Goal: Task Accomplishment & Management: Manage account settings

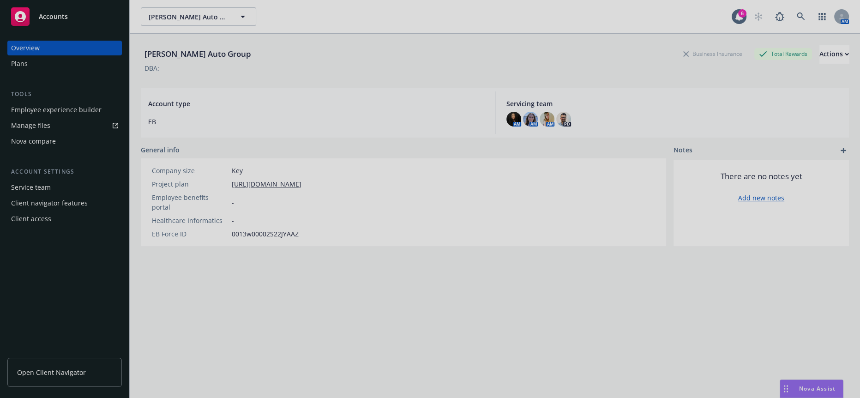
scroll to position [700, 0]
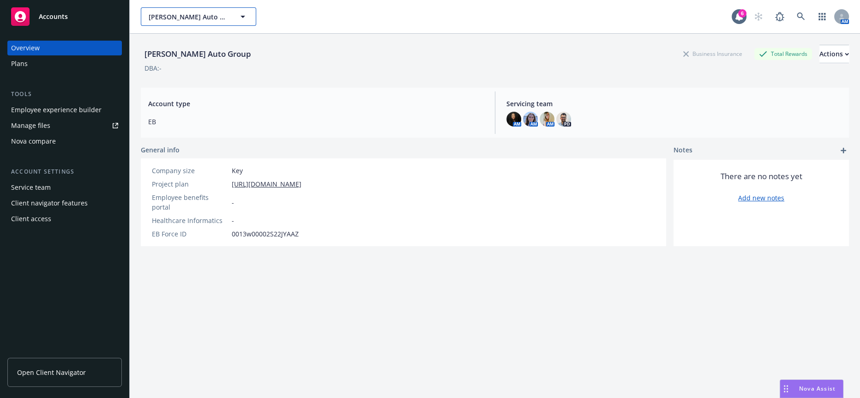
click at [171, 7] on button "Hopkins Auto Group" at bounding box center [198, 16] width 115 height 18
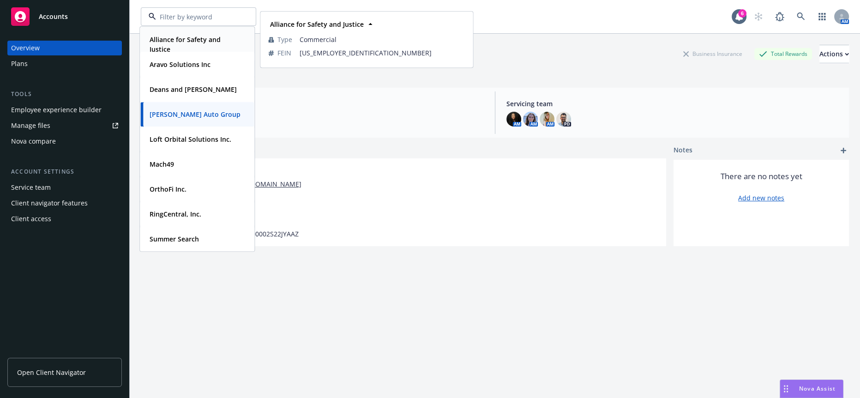
click at [204, 38] on strong "Alliance for Safety and Justice" at bounding box center [185, 44] width 71 height 18
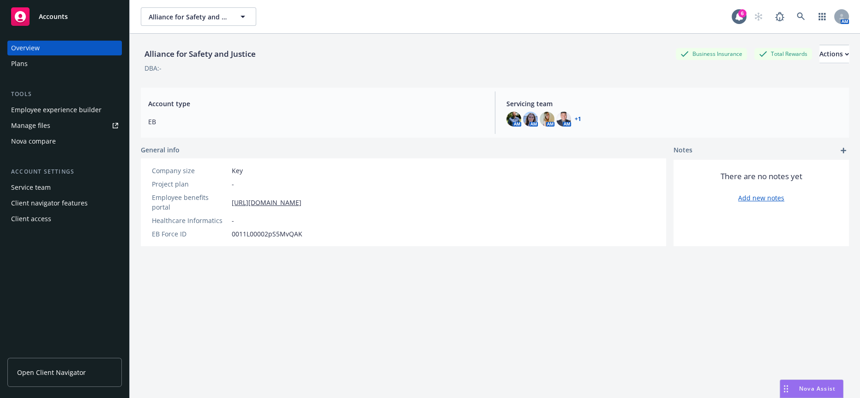
click at [323, 302] on div "Alliance for Safety and Justice Business Insurance Total Rewards Actions DBA: -…" at bounding box center [495, 227] width 708 height 387
click at [66, 102] on div "Employee experience builder" at bounding box center [56, 109] width 90 height 15
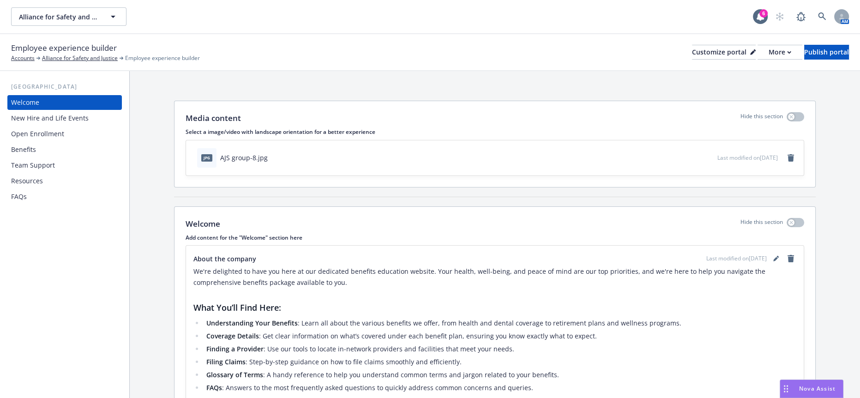
click at [79, 127] on div "Open Enrollment" at bounding box center [64, 134] width 107 height 15
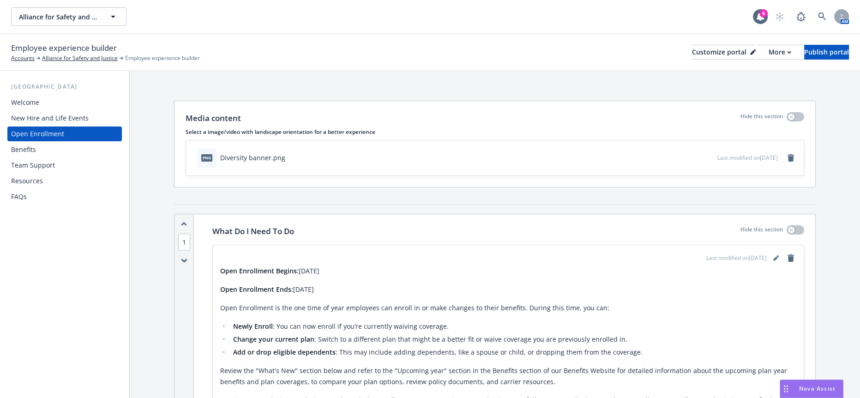
click at [89, 142] on div "Benefits" at bounding box center [64, 149] width 107 height 15
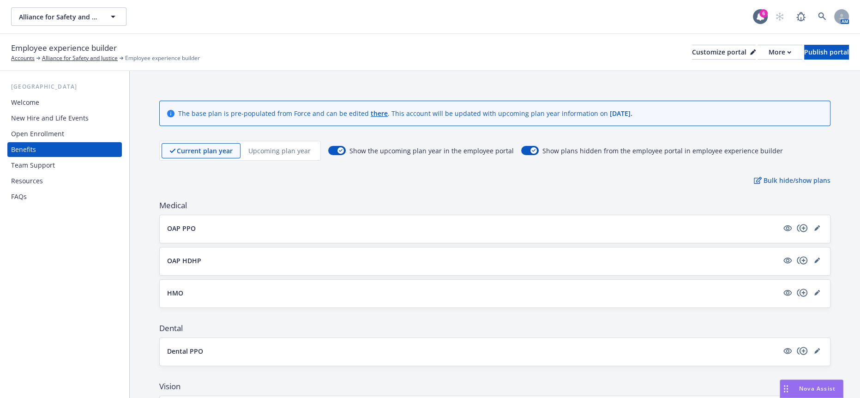
click at [271, 146] on p "Upcoming plan year" at bounding box center [279, 151] width 62 height 10
click at [194, 288] on button "HMO" at bounding box center [472, 293] width 611 height 10
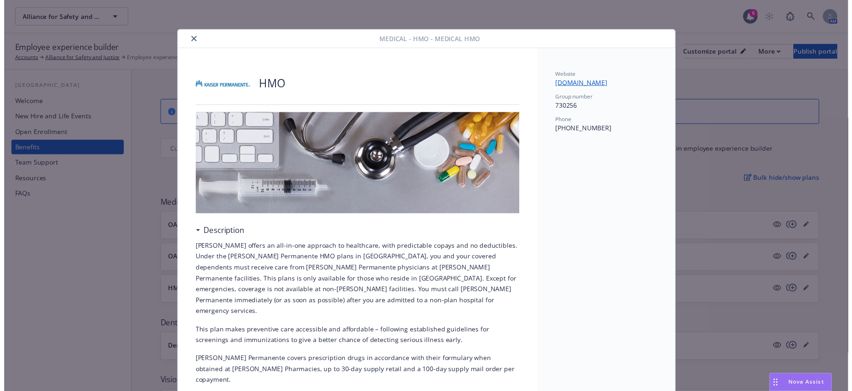
scroll to position [28, 0]
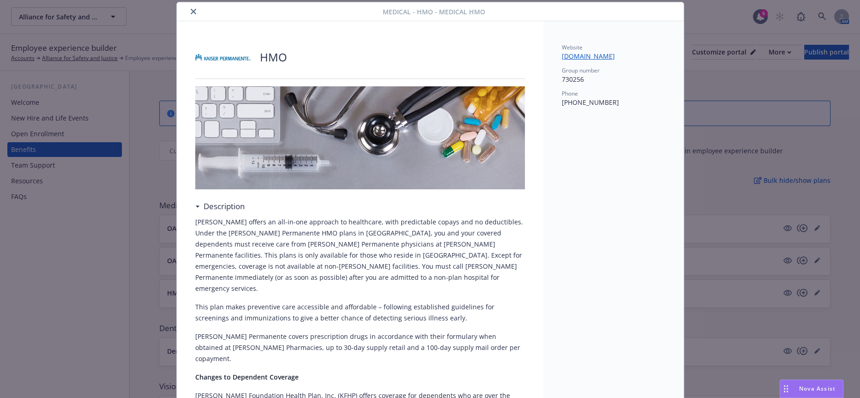
click at [191, 12] on icon "close" at bounding box center [194, 12] width 6 height 6
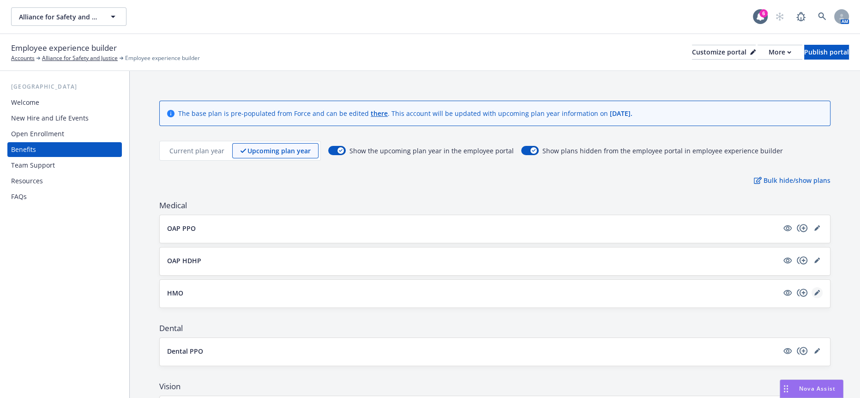
click at [818, 290] on icon "editPencil" at bounding box center [819, 291] width 2 height 2
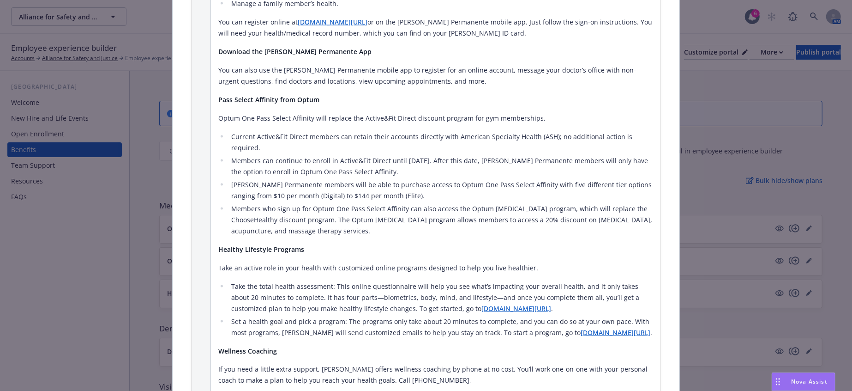
scroll to position [1143, 0]
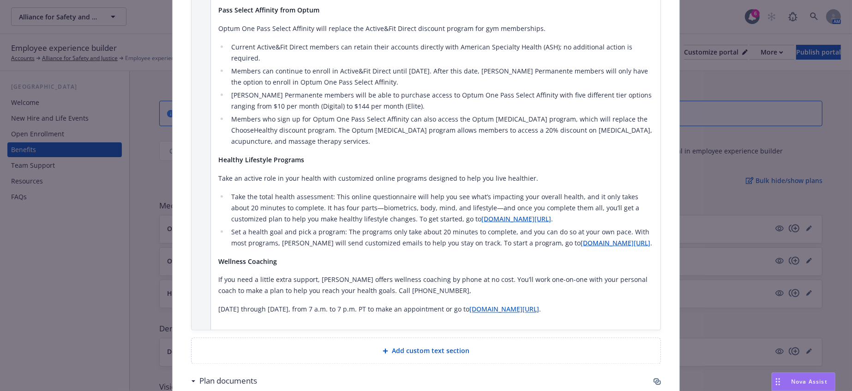
click at [153, 85] on div "Medical - HMO - Medical HMO Cancel Save Fields that are left empty won't be dis…" at bounding box center [426, 195] width 852 height 391
click at [406, 346] on span "Add custom text section" at bounding box center [431, 351] width 78 height 10
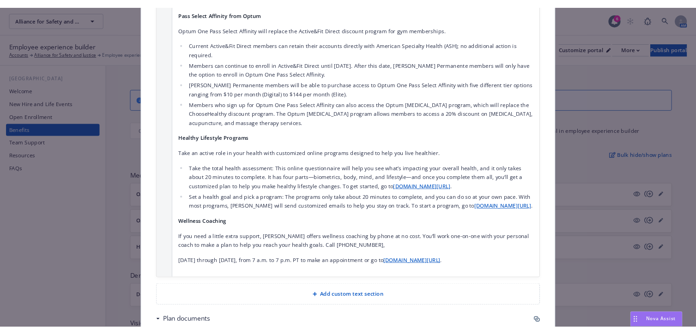
scroll to position [1136, 0]
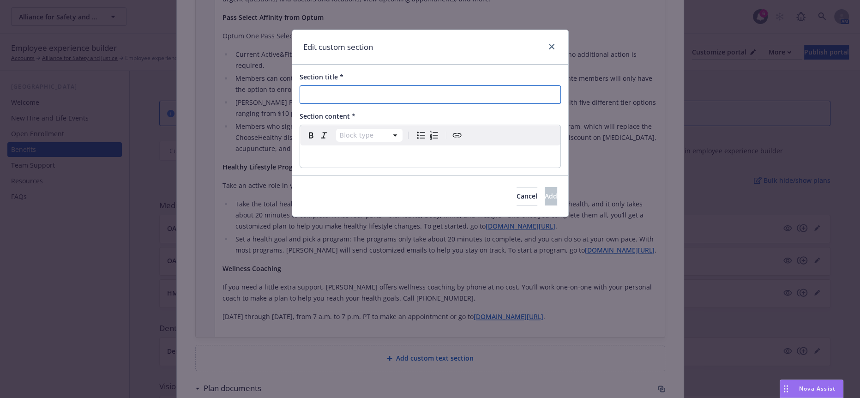
click at [323, 91] on input "Section title *" at bounding box center [430, 94] width 261 height 18
type input "Employee Monthly Contributions"
click at [339, 135] on span "Block type" at bounding box center [369, 135] width 70 height 13
select select "paragraph"
click at [340, 151] on p "editable markdown" at bounding box center [430, 156] width 249 height 11
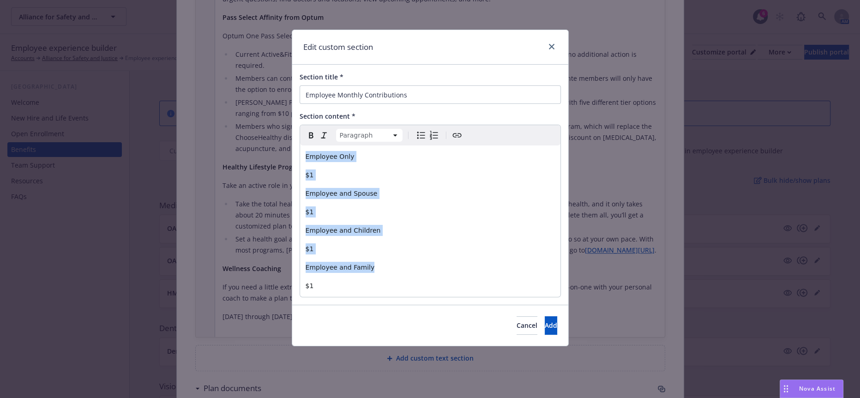
drag, startPoint x: 366, startPoint y: 244, endPoint x: 295, endPoint y: 138, distance: 127.3
click at [295, 138] on div "Section title * Employee Monthly Contributions Section content * Paragraph Para…" at bounding box center [430, 185] width 276 height 240
click at [416, 130] on icon "Bulleted list" at bounding box center [421, 135] width 11 height 11
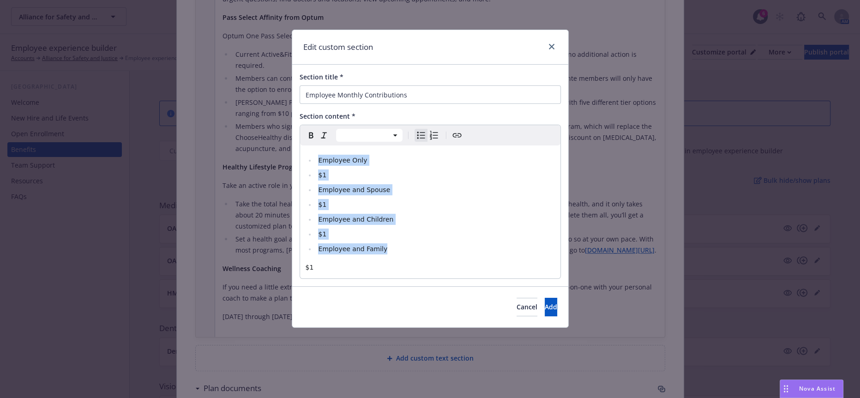
click at [392, 199] on li "$1" at bounding box center [435, 204] width 239 height 11
select select "paragraph"
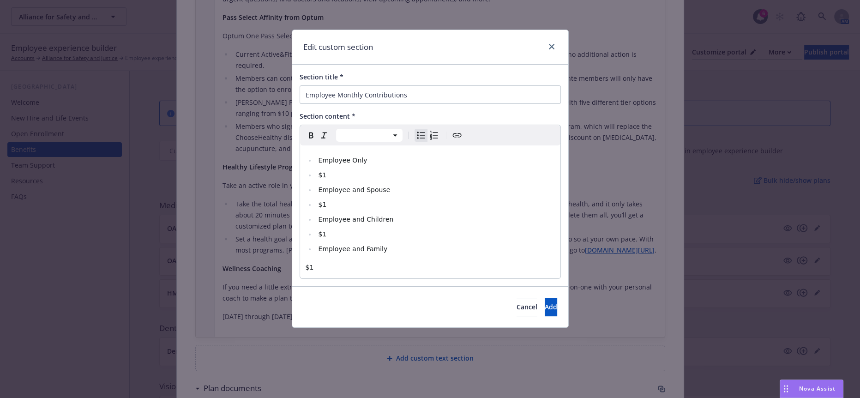
click at [325, 262] on p "$1" at bounding box center [430, 267] width 249 height 11
drag, startPoint x: 328, startPoint y: 216, endPoint x: 273, endPoint y: 215, distance: 55.4
click at [273, 215] on div "Edit custom section Section title * Employee Monthly Contributions Section cont…" at bounding box center [430, 199] width 860 height 398
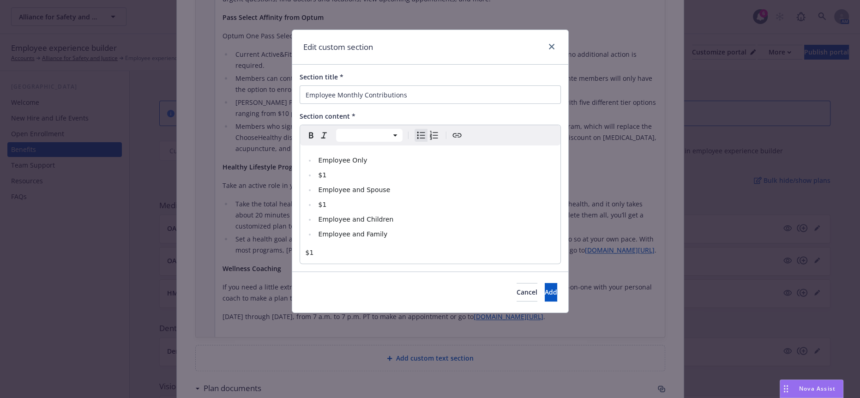
select select "paragraph"
click at [321, 247] on p "$1" at bounding box center [430, 252] width 249 height 11
select select
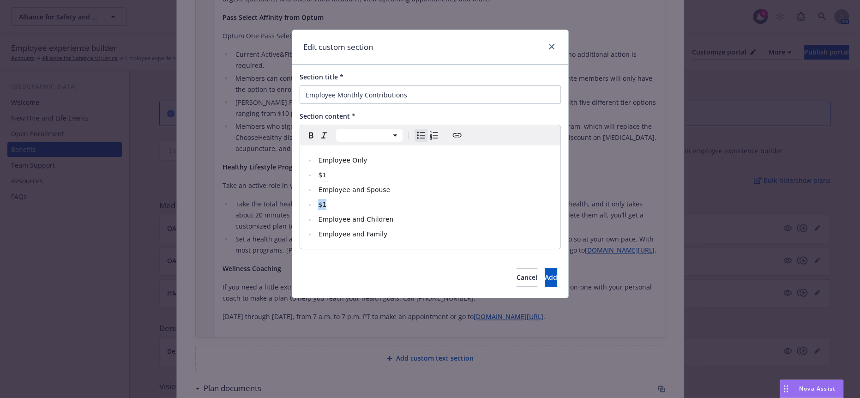
drag, startPoint x: 329, startPoint y: 192, endPoint x: 297, endPoint y: 187, distance: 31.7
click at [297, 187] on div "Section title * Employee Monthly Contributions Section content * Paragraph Head…" at bounding box center [430, 161] width 276 height 192
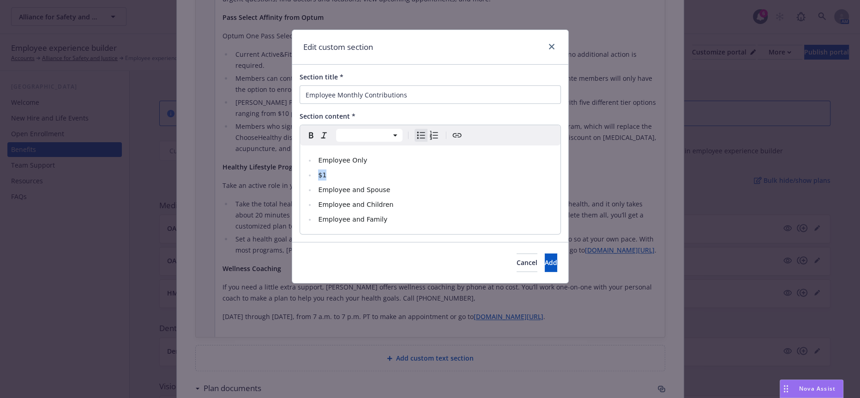
drag, startPoint x: 335, startPoint y: 165, endPoint x: 300, endPoint y: 166, distance: 35.1
click at [300, 166] on div "Employee Only $1 Employee and Spouse Employee and Children Employee and Family" at bounding box center [430, 189] width 260 height 89
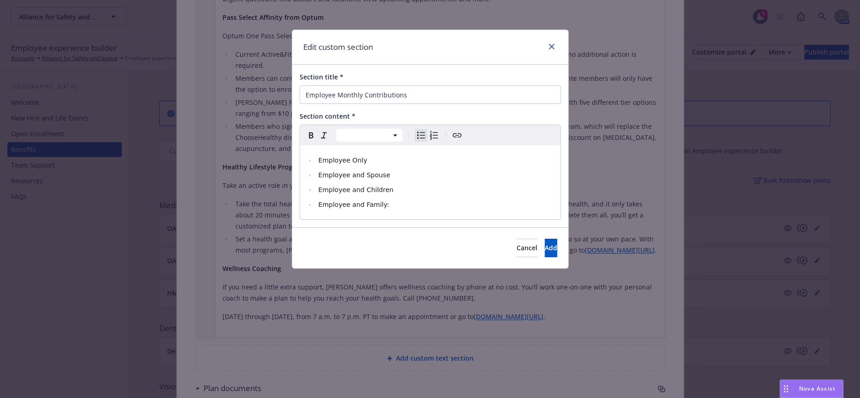
click at [430, 184] on li "Employee and Children" at bounding box center [435, 189] width 239 height 11
click at [388, 169] on li "Employee and Spouse" at bounding box center [435, 174] width 239 height 11
click at [384, 155] on li "Employee Only" at bounding box center [435, 160] width 239 height 11
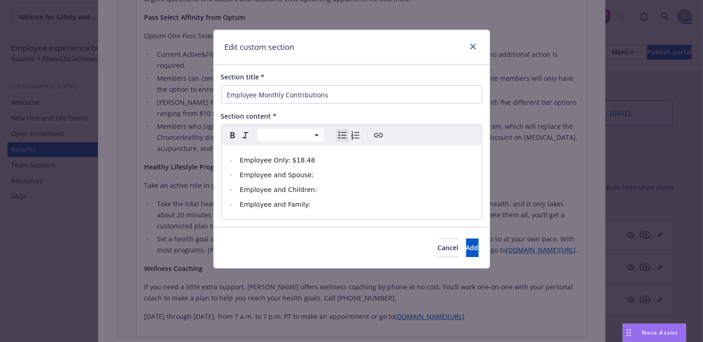
click at [339, 169] on li "Employee and Spouse:" at bounding box center [356, 174] width 239 height 11
click at [313, 184] on li "Employee and Children:" at bounding box center [356, 189] width 239 height 11
click at [350, 199] on li "Employee and Family:" at bounding box center [356, 204] width 239 height 11
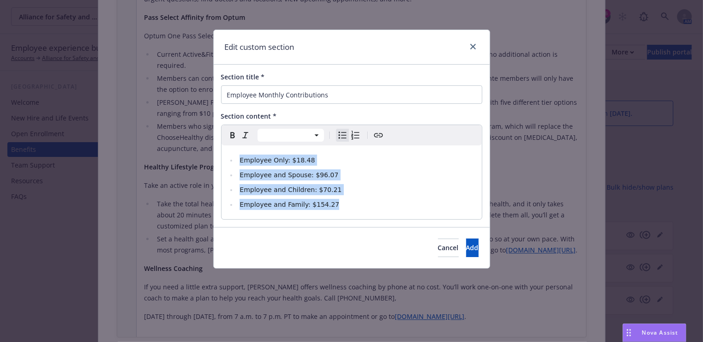
drag, startPoint x: 330, startPoint y: 194, endPoint x: 223, endPoint y: 146, distance: 117.0
click at [223, 146] on div "Employee Only: $18.48 Employee and Spouse: $96.07 Employee and Children: $70.21…" at bounding box center [352, 182] width 260 height 74
click at [286, 126] on html "Alliance for Safety and Justice Alliance for Safety and Justice 6 AM Employee e…" at bounding box center [351, 259] width 703 height 519
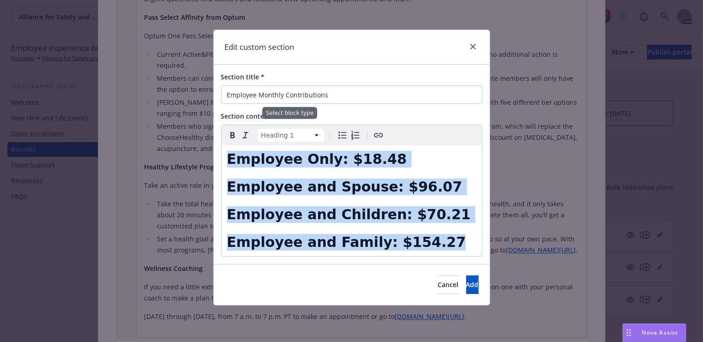
click at [296, 130] on html "Alliance for Safety and Justice Alliance for Safety and Justice 6 AM Employee e…" at bounding box center [351, 259] width 703 height 519
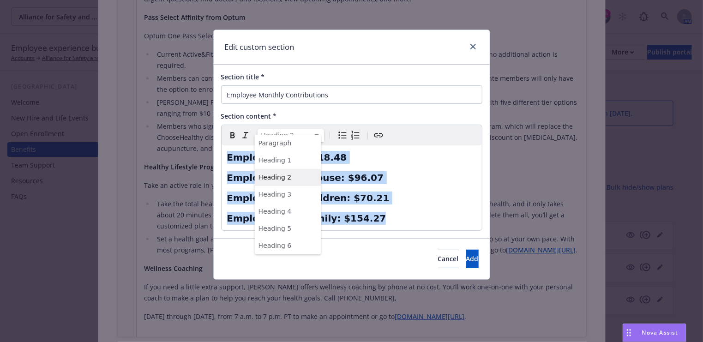
click at [294, 124] on html "Alliance for Safety and Justice Alliance for Safety and Justice 6 AM Employee e…" at bounding box center [351, 259] width 703 height 519
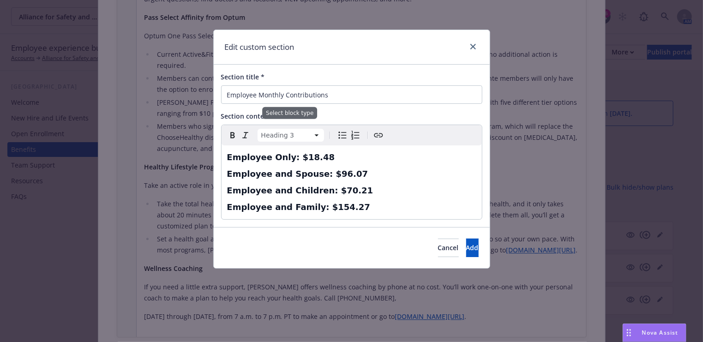
click at [296, 129] on html "Alliance for Safety and Justice Alliance for Safety and Justice 6 AM Employee e…" at bounding box center [351, 259] width 703 height 519
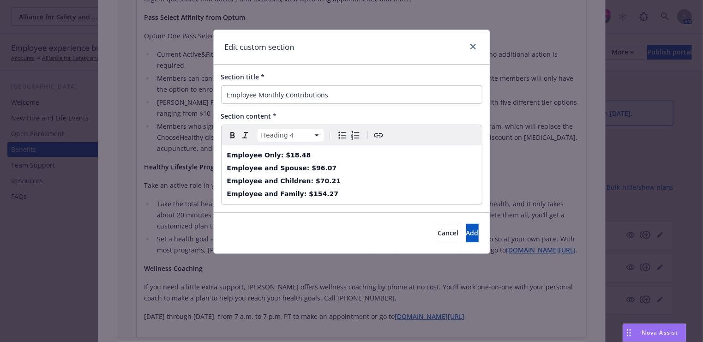
click at [362, 174] on div "Employee Only: $18.48 Employee and Spouse: $96.07 Employee and Children: $70.21…" at bounding box center [352, 174] width 260 height 59
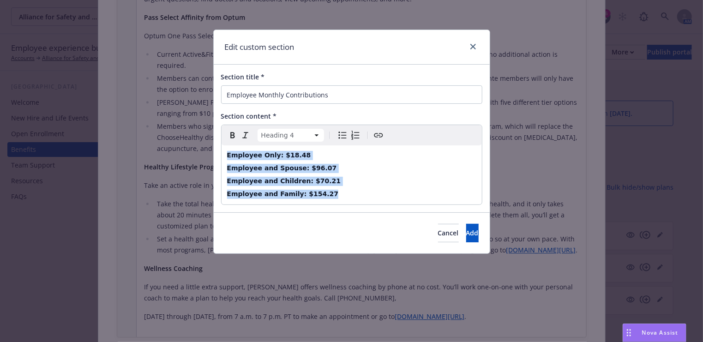
drag, startPoint x: 344, startPoint y: 185, endPoint x: 209, endPoint y: 117, distance: 151.4
click at [209, 117] on div "Edit custom section Section title * Employee Monthly Contributions Section cont…" at bounding box center [351, 171] width 703 height 342
click at [231, 130] on icon "button" at bounding box center [232, 135] width 11 height 11
click at [233, 130] on icon "button" at bounding box center [232, 135] width 11 height 11
click at [283, 129] on html "Alliance for Safety and Justice Alliance for Safety and Justice 6 AM Employee e…" at bounding box center [351, 259] width 703 height 519
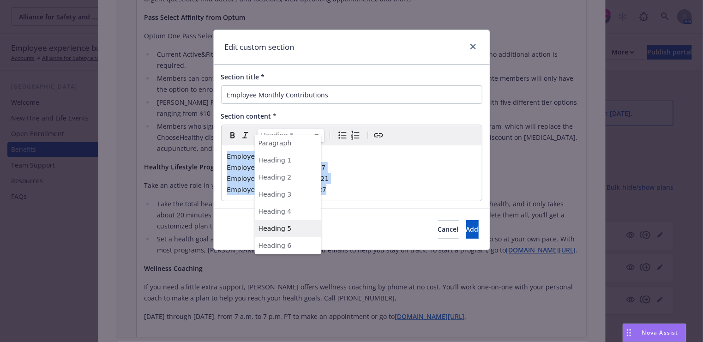
click at [296, 125] on html "Alliance for Safety and Justice Alliance for Safety and Justice 6 AM Employee e…" at bounding box center [351, 259] width 703 height 519
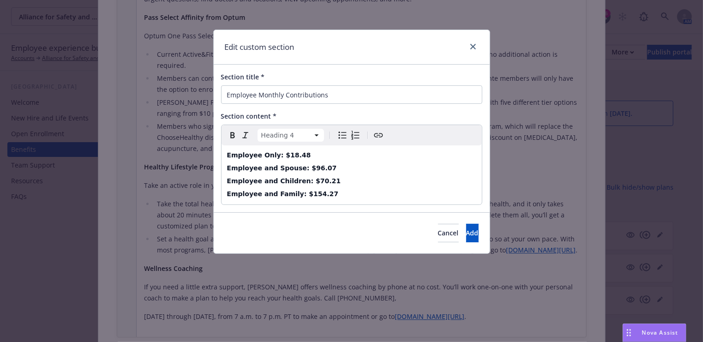
click at [376, 164] on h4 "Employee and Spouse: $96.07" at bounding box center [351, 168] width 249 height 9
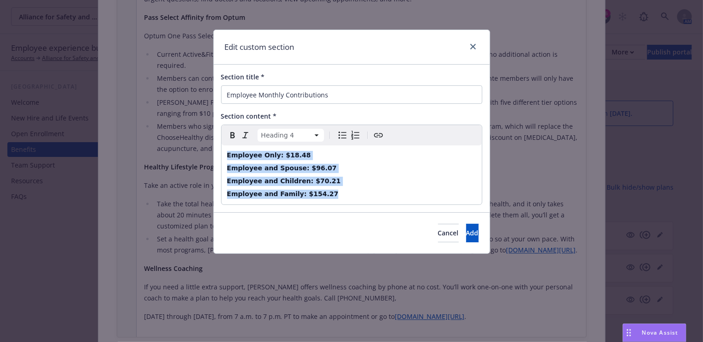
drag, startPoint x: 347, startPoint y: 181, endPoint x: 202, endPoint y: 125, distance: 155.3
click at [202, 125] on div "Edit custom section Section title * Employee Monthly Contributions Section cont…" at bounding box center [351, 171] width 703 height 342
click at [301, 131] on html "Alliance for Safety and Justice Alliance for Safety and Justice 6 AM Employee e…" at bounding box center [351, 259] width 703 height 519
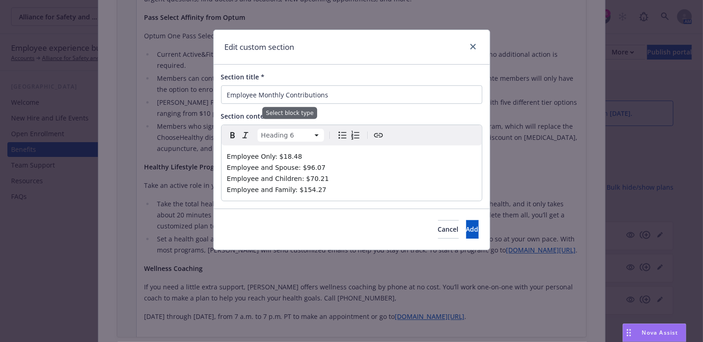
click at [297, 128] on html "Alliance for Safety and Justice Alliance for Safety and Justice 6 AM Employee e…" at bounding box center [351, 259] width 703 height 519
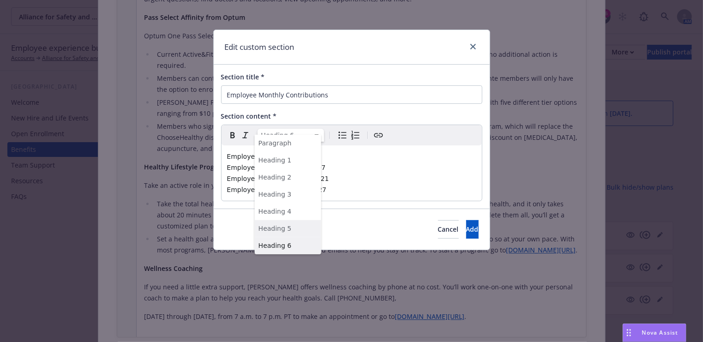
select select "h5"
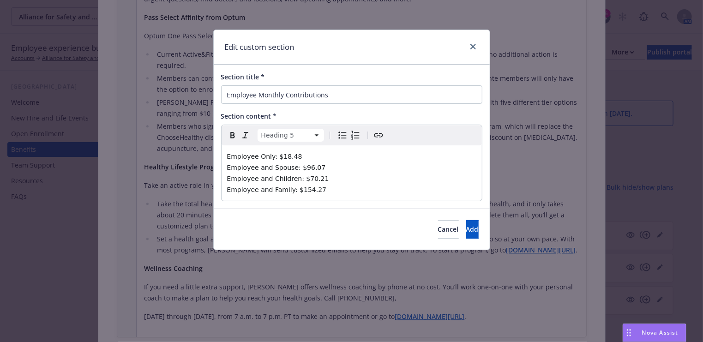
click at [379, 184] on h5 "Employee and Family: $154.27" at bounding box center [351, 189] width 249 height 11
click at [360, 185] on div "Employee Only: $18.48 Employee and Spouse: $96.07 Employee and Children: $70.21…" at bounding box center [352, 172] width 260 height 55
click at [356, 184] on h5 "Employee and Family: $154.27" at bounding box center [351, 189] width 249 height 11
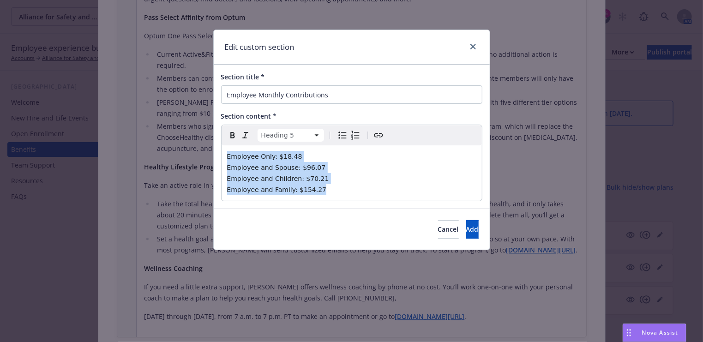
drag, startPoint x: 337, startPoint y: 178, endPoint x: 216, endPoint y: 140, distance: 127.2
click at [216, 140] on div "Section title * Employee Monthly Contributions Section content * Heading 5 Para…" at bounding box center [352, 137] width 276 height 144
click at [337, 130] on icon "Bulleted list" at bounding box center [342, 135] width 11 height 11
select select
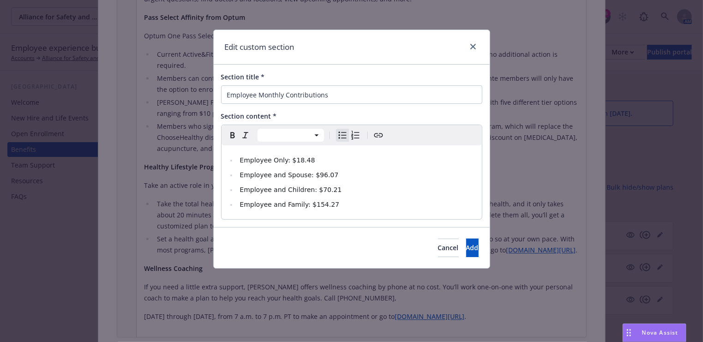
click at [335, 199] on li "Employee and Family: $154.27" at bounding box center [356, 204] width 239 height 11
click at [320, 199] on li "Employee and Family: $154.27" at bounding box center [356, 204] width 239 height 11
click at [466, 239] on button "Add" at bounding box center [472, 248] width 12 height 18
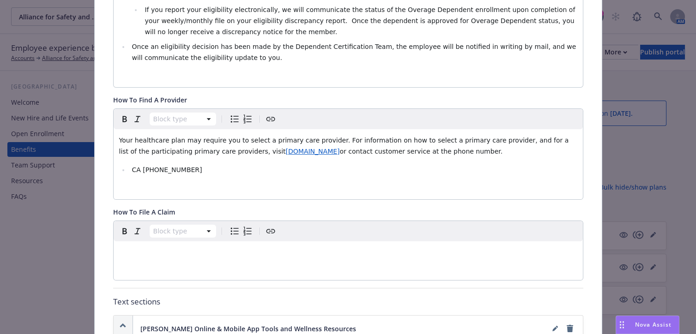
scroll to position [982, 0]
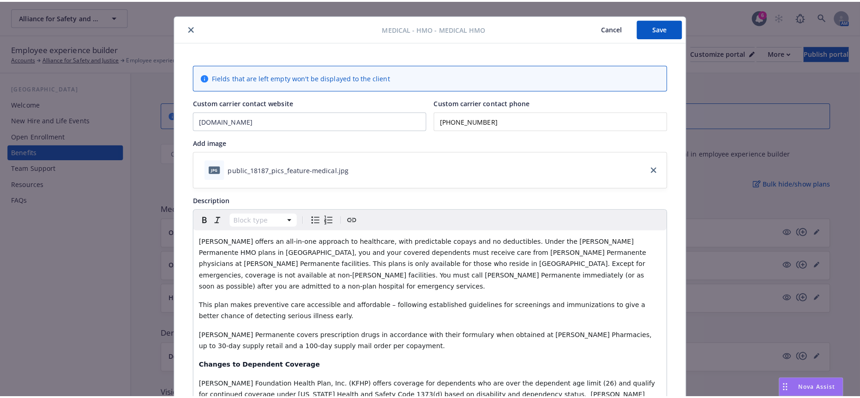
scroll to position [0, 0]
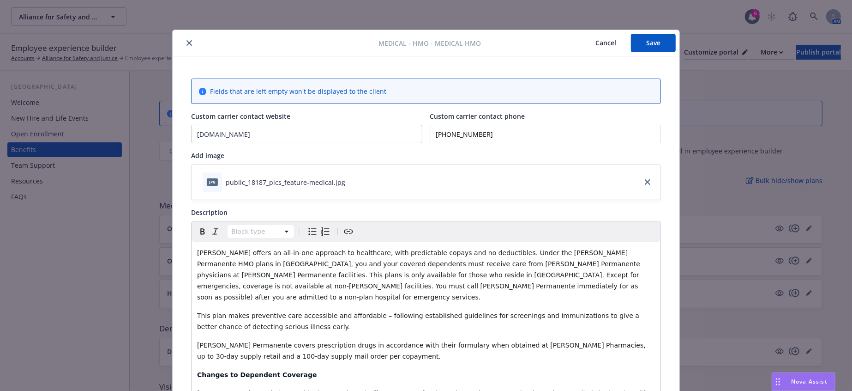
click at [658, 36] on button "Save" at bounding box center [653, 43] width 45 height 18
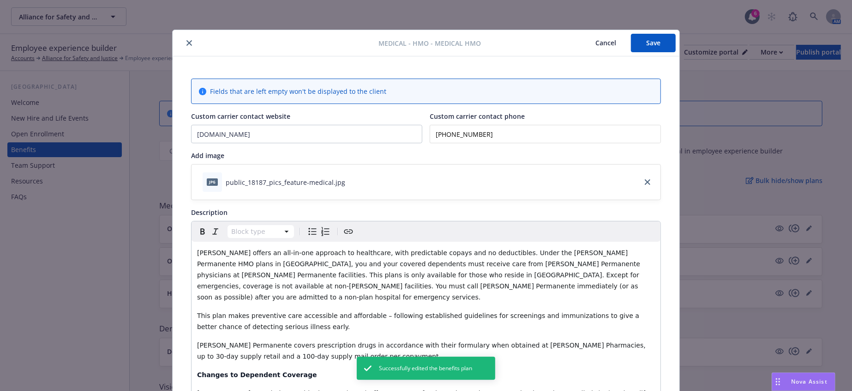
click at [187, 42] on icon "close" at bounding box center [190, 43] width 6 height 6
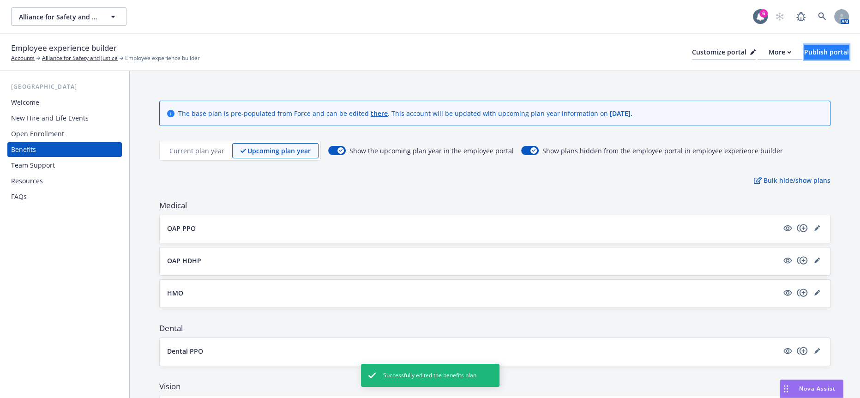
click at [827, 45] on div "Publish portal" at bounding box center [826, 52] width 45 height 14
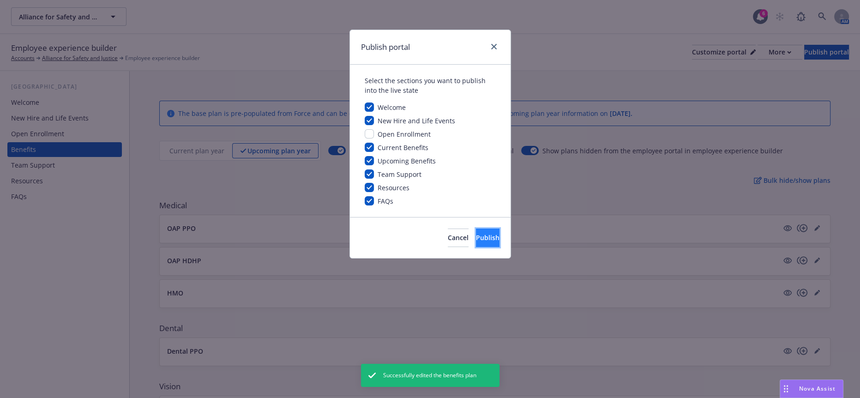
click at [485, 233] on span "Publish" at bounding box center [488, 237] width 24 height 9
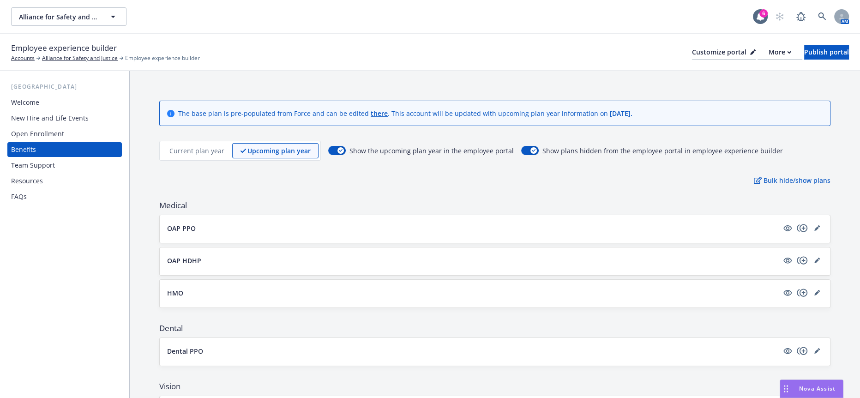
click at [216, 288] on button "HMO" at bounding box center [472, 293] width 611 height 10
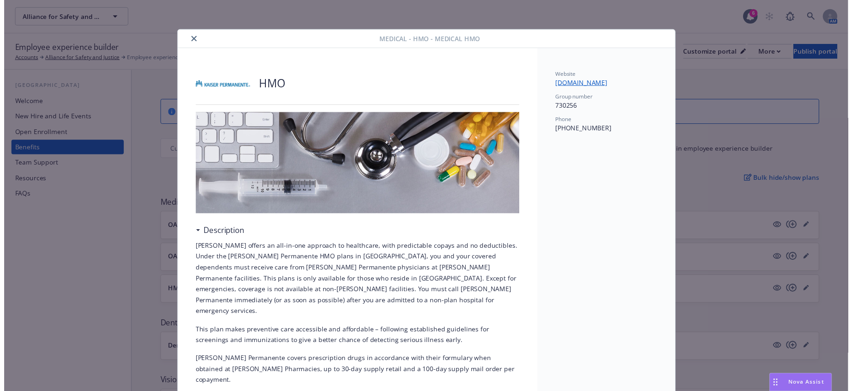
scroll to position [28, 0]
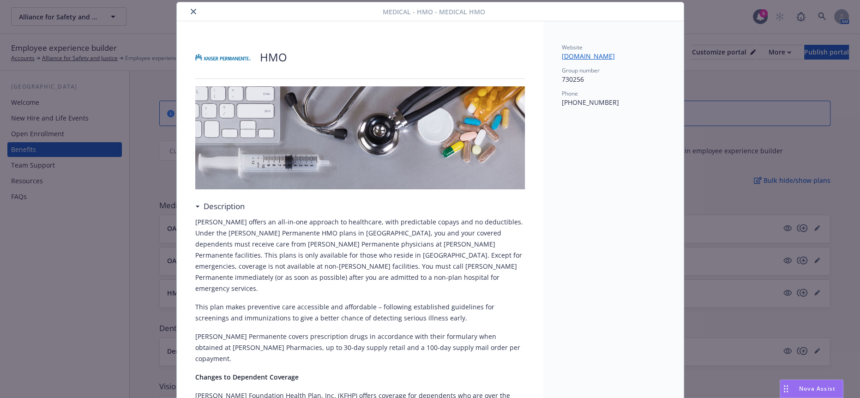
click at [191, 9] on icon "close" at bounding box center [194, 12] width 6 height 6
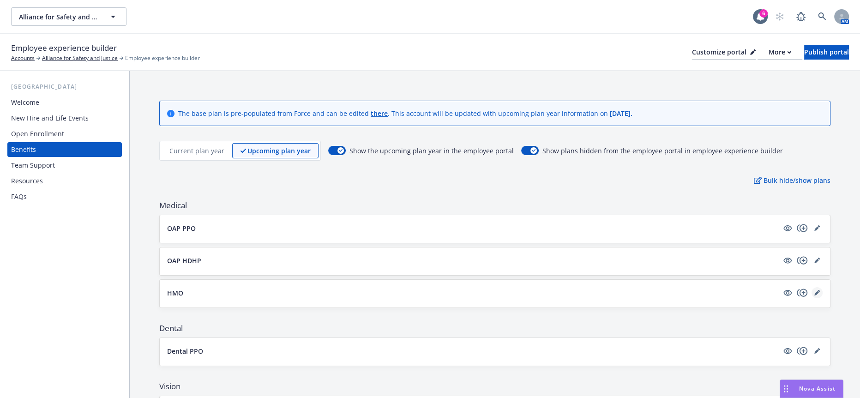
click at [812, 287] on link "editPencil" at bounding box center [817, 292] width 11 height 11
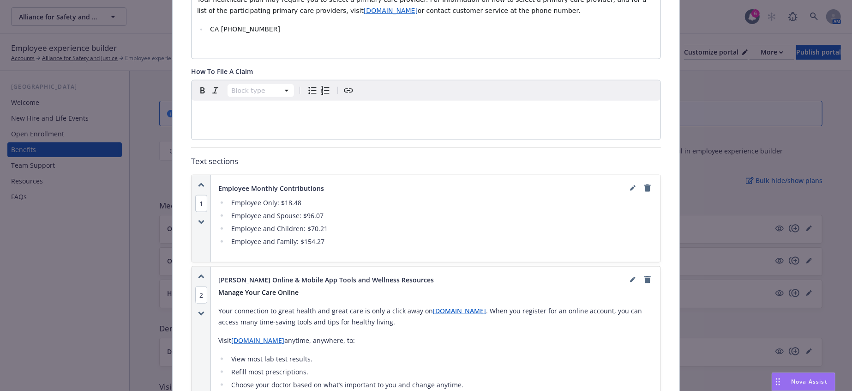
scroll to position [694, 0]
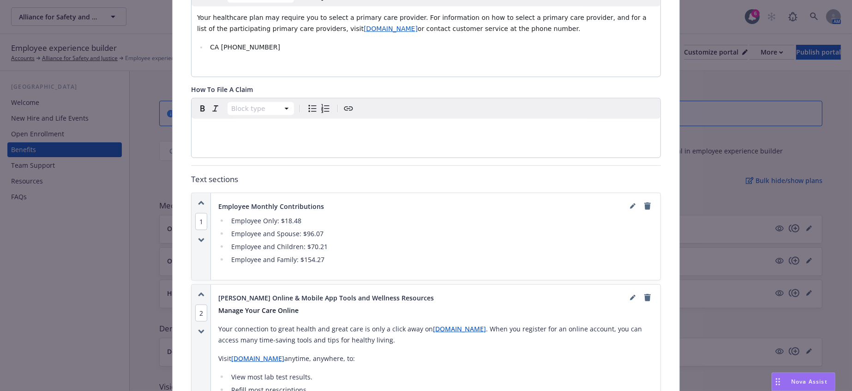
click at [199, 239] on icon "button" at bounding box center [201, 240] width 5 height 2
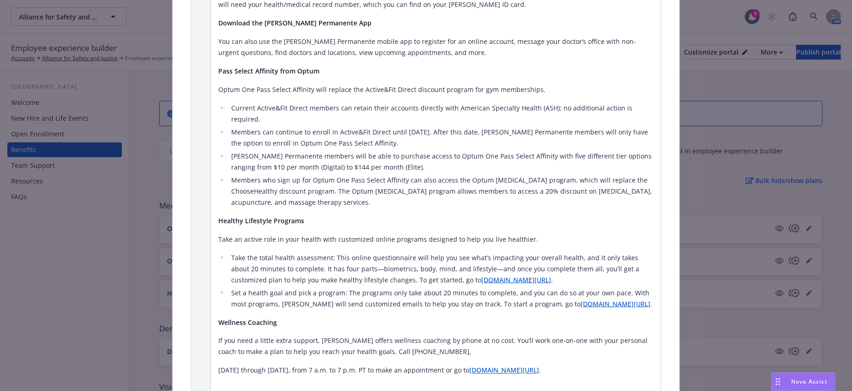
scroll to position [1105, 0]
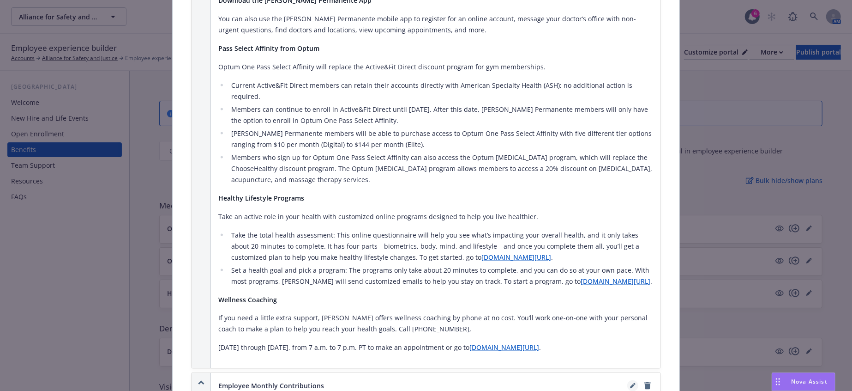
click at [628, 380] on link "editPencil" at bounding box center [632, 385] width 11 height 11
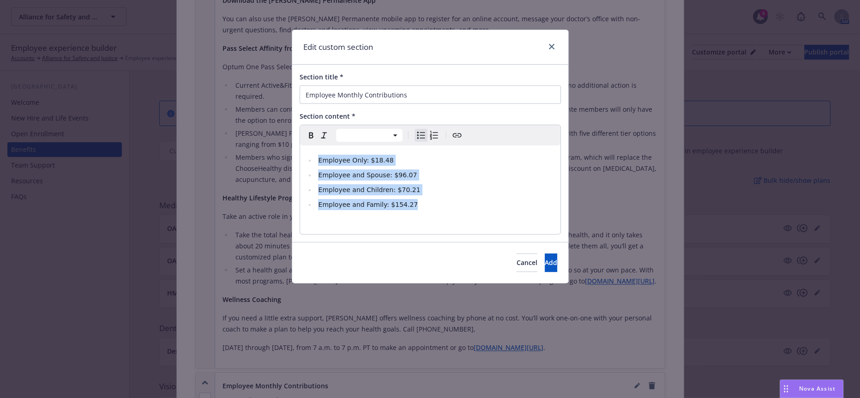
drag, startPoint x: 371, startPoint y: 185, endPoint x: 233, endPoint y: 122, distance: 151.2
click at [233, 122] on div "Edit custom section Section title * Employee Monthly Contributions Section cont…" at bounding box center [430, 199] width 860 height 398
click at [375, 130] on html "Alliance for Safety and Justice Alliance for Safety and Justice 6 AM Employee e…" at bounding box center [430, 287] width 860 height 575
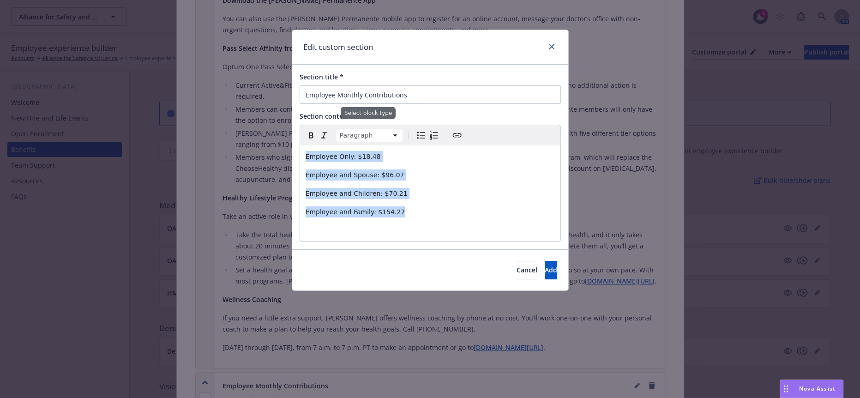
click at [381, 130] on html "Alliance for Safety and Justice Alliance for Safety and Justice 6 AM Employee e…" at bounding box center [430, 287] width 860 height 575
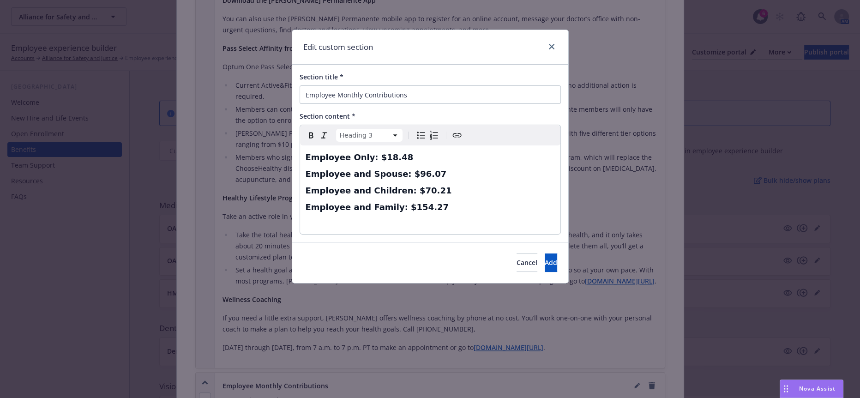
click at [443, 210] on div "Employee Only: $18.48 Employee and Spouse: $96.07 Employee and Children: $70.21…" at bounding box center [430, 189] width 260 height 89
select select "h3"
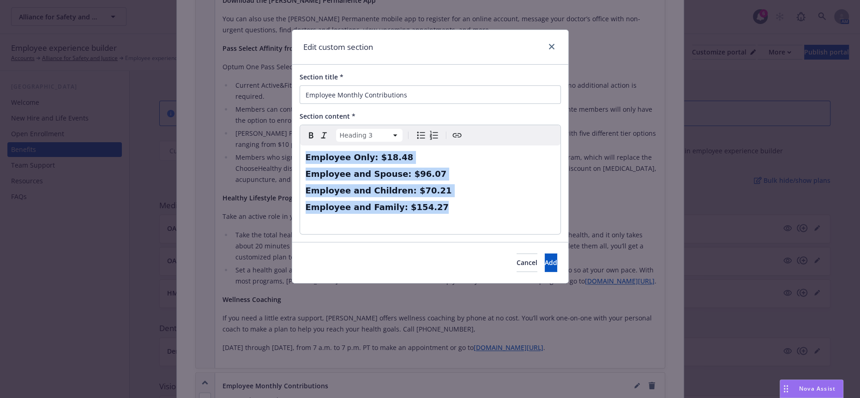
drag, startPoint x: 409, startPoint y: 197, endPoint x: 274, endPoint y: 121, distance: 155.0
click at [274, 121] on div "Edit custom section Section title * Employee Monthly Contributions Section cont…" at bounding box center [430, 199] width 860 height 398
click at [416, 130] on icon "Bulleted list" at bounding box center [421, 135] width 11 height 11
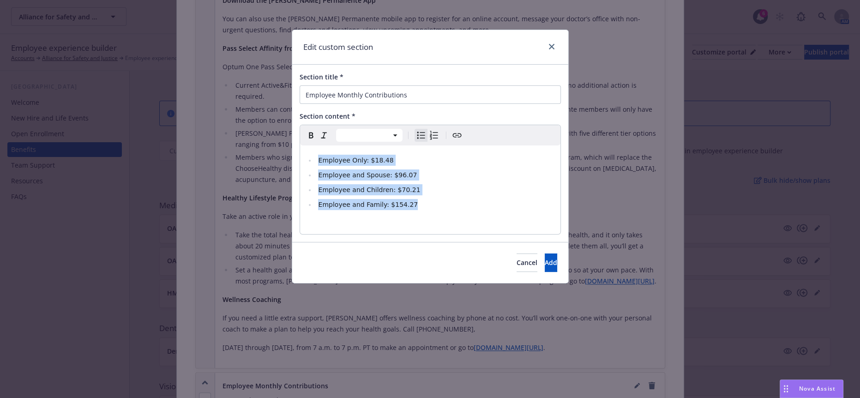
click at [448, 199] on li "Employee and Family: $154.27" at bounding box center [435, 204] width 239 height 11
drag, startPoint x: 422, startPoint y: 195, endPoint x: 305, endPoint y: 139, distance: 130.3
click at [305, 145] on div "Employee Only: $18.48 Employee and Spouse: $96.07 Employee and Children: $70.21…" at bounding box center [430, 189] width 260 height 89
click at [364, 129] on html "Alliance for Safety and Justice Alliance for Safety and Justice 6 AM Employee e…" at bounding box center [430, 287] width 860 height 575
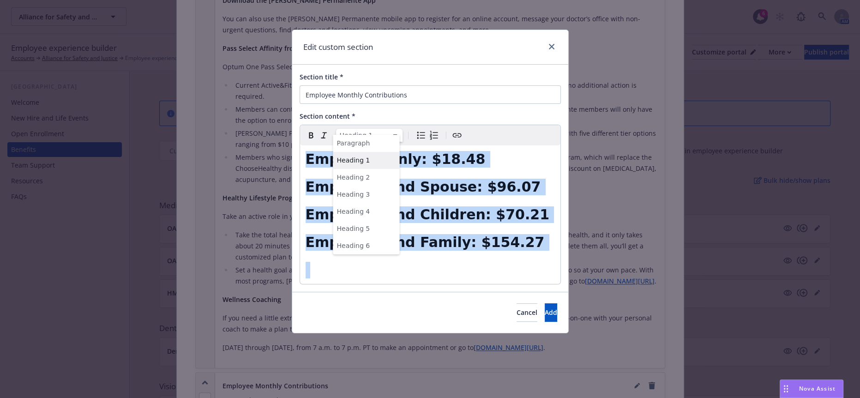
click at [368, 131] on html "Alliance for Safety and Justice Alliance for Safety and Justice 6 AM Employee e…" at bounding box center [430, 287] width 860 height 575
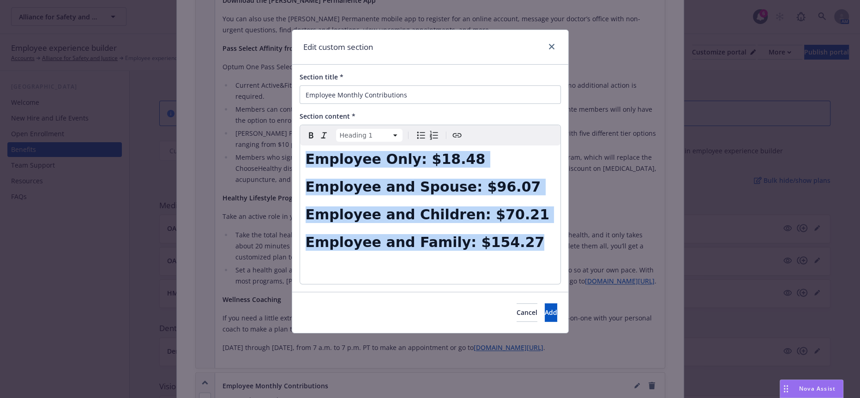
drag, startPoint x: 507, startPoint y: 224, endPoint x: 300, endPoint y: 141, distance: 223.3
click at [283, 138] on div "Edit custom section Section title * Employee Monthly Contributions Section cont…" at bounding box center [430, 199] width 860 height 398
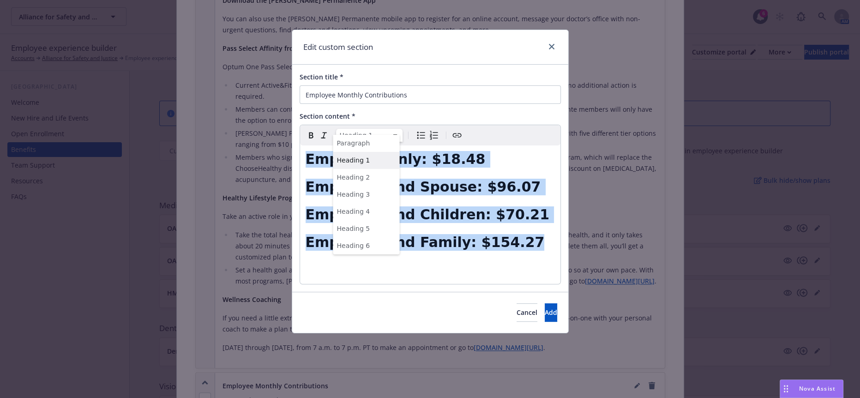
click at [366, 131] on html "Alliance for Safety and Justice Alliance for Safety and Justice 6 AM Employee e…" at bounding box center [430, 287] width 860 height 575
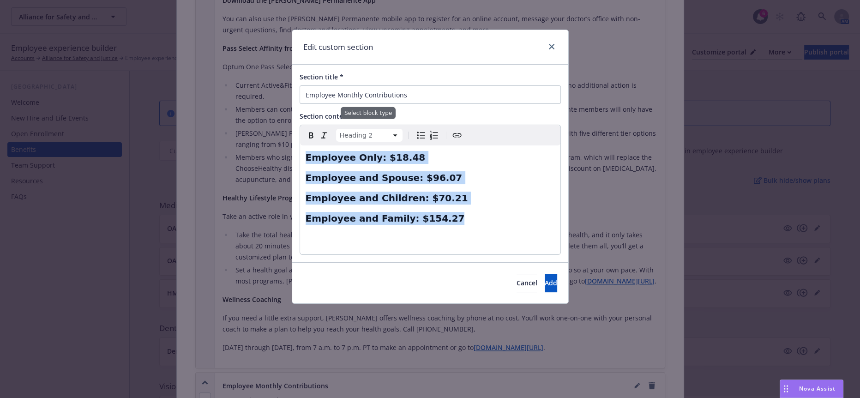
click at [356, 134] on html "Alliance for Safety and Justice Alliance for Safety and Justice 6 AM Employee e…" at bounding box center [430, 287] width 860 height 575
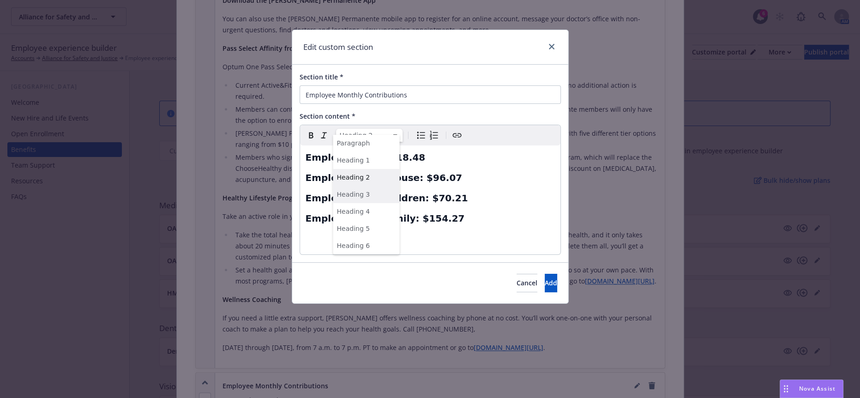
select select "h3"
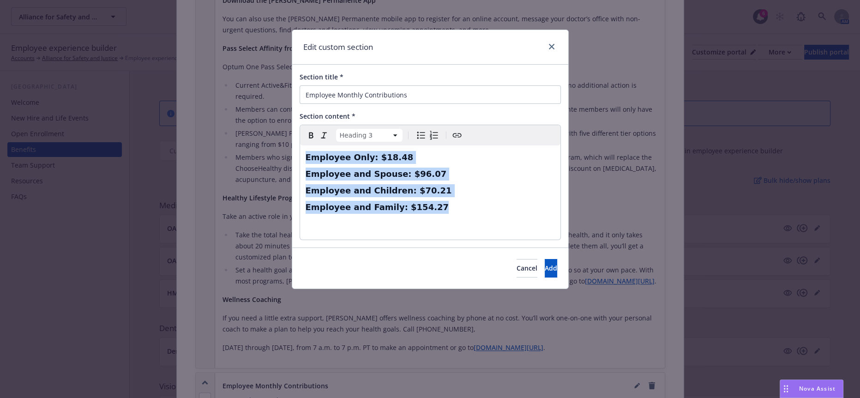
click at [532, 201] on h3 "Employee and Family: $154.27" at bounding box center [430, 207] width 249 height 13
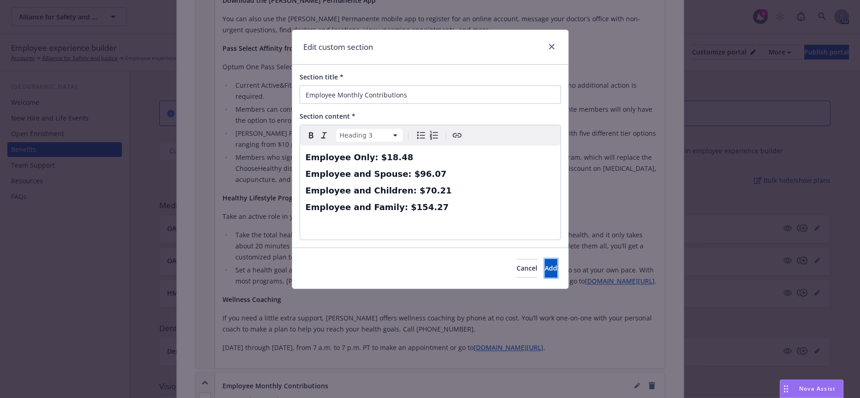
click at [545, 259] on button "Add" at bounding box center [551, 268] width 12 height 18
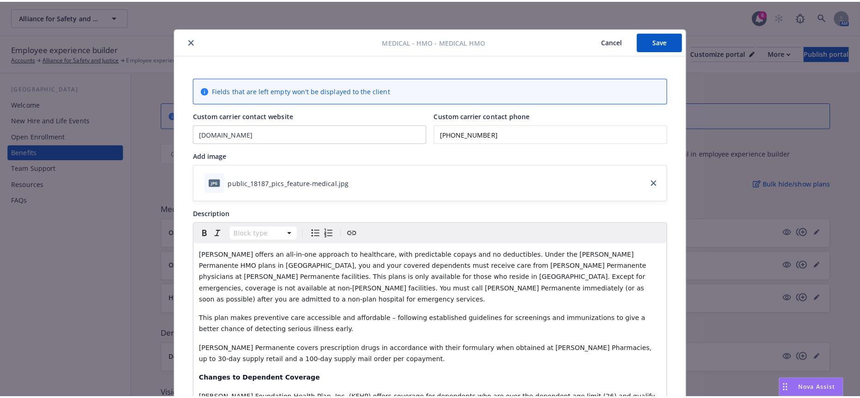
scroll to position [0, 0]
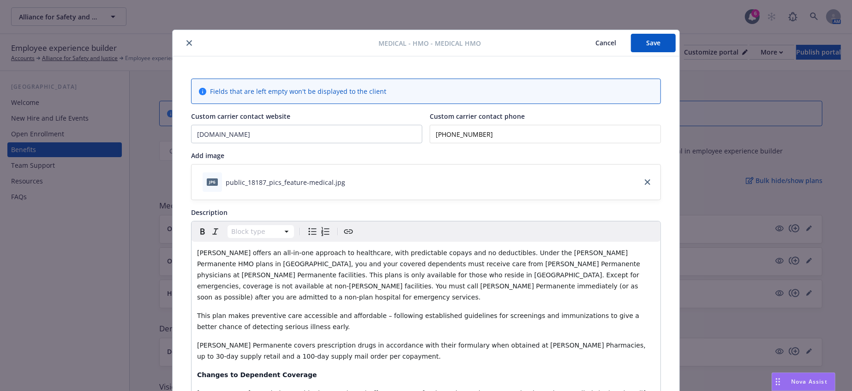
click at [644, 44] on button "Save" at bounding box center [653, 43] width 45 height 18
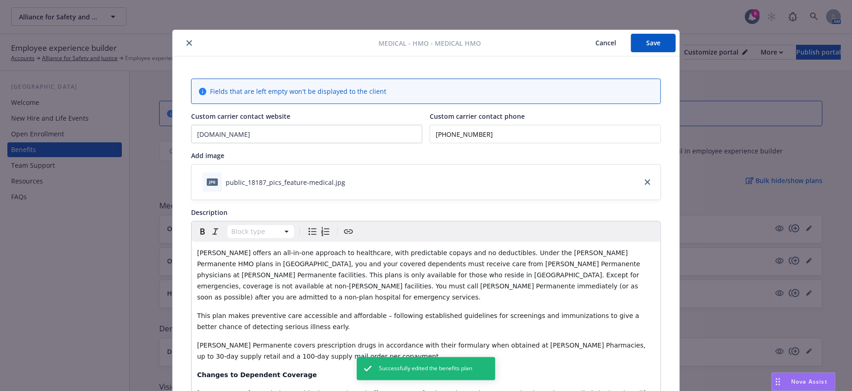
click at [187, 40] on icon "close" at bounding box center [190, 43] width 6 height 6
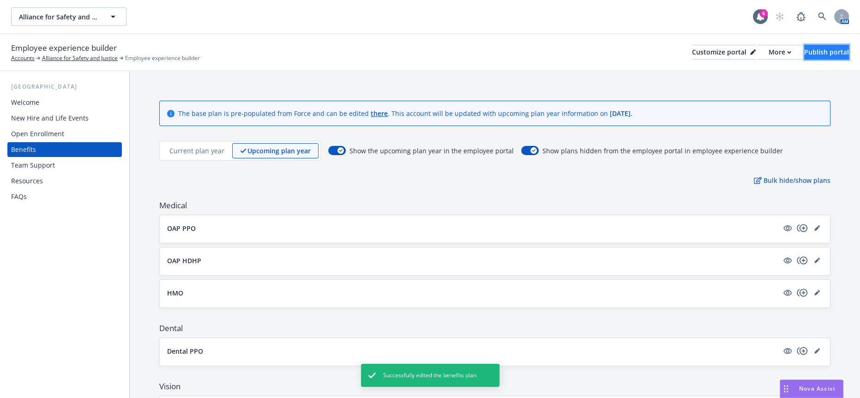
drag, startPoint x: 798, startPoint y: 52, endPoint x: 802, endPoint y: 47, distance: 6.4
click at [804, 47] on div "Publish portal" at bounding box center [826, 52] width 45 height 14
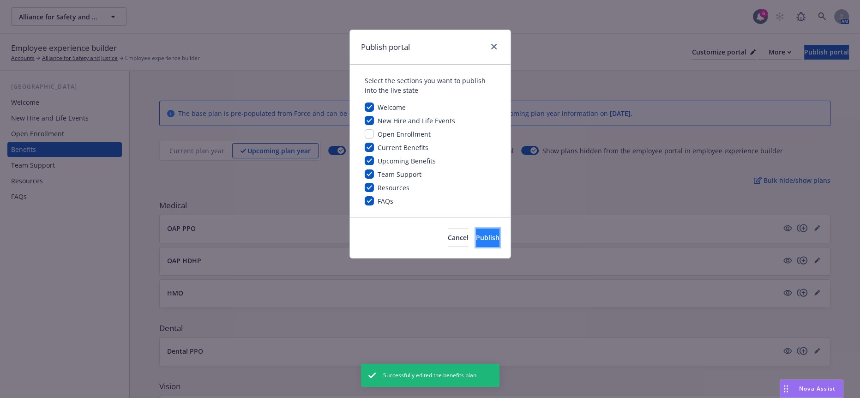
click at [476, 231] on button "Publish" at bounding box center [488, 238] width 24 height 18
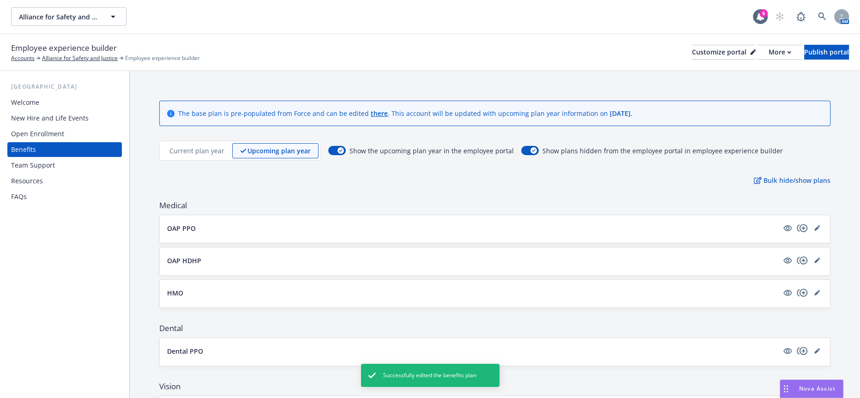
click at [186, 287] on div "HMO" at bounding box center [495, 293] width 656 height 13
click at [178, 288] on button "HMO" at bounding box center [472, 293] width 611 height 10
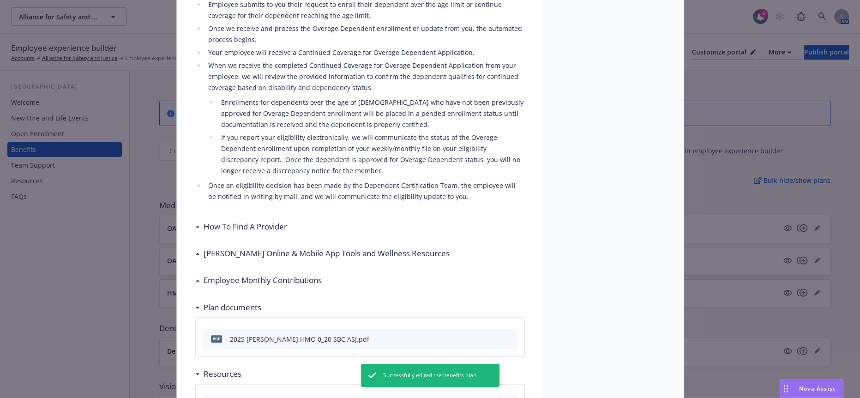
scroll to position [541, 0]
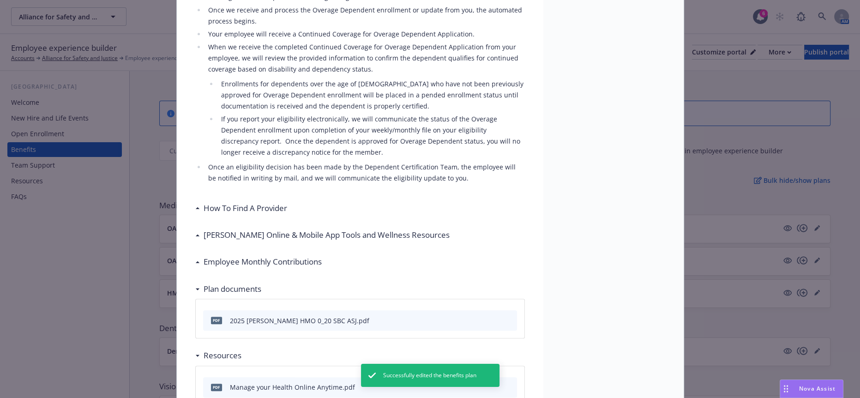
click at [259, 256] on h3 "Employee Monthly Contributions" at bounding box center [263, 262] width 118 height 12
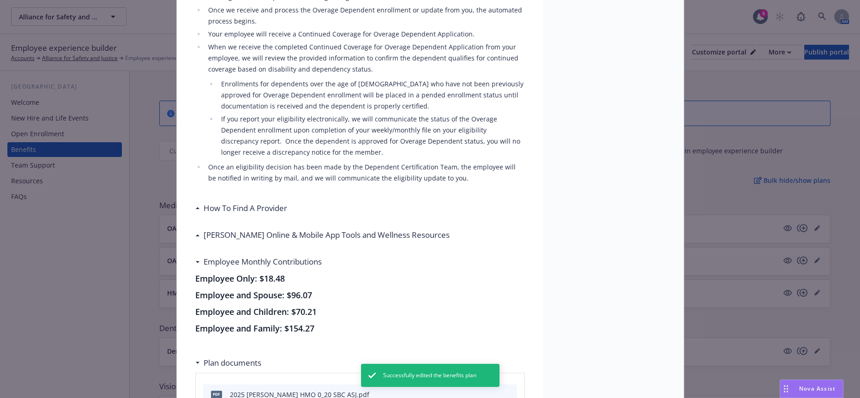
click at [307, 256] on h3 "Employee Monthly Contributions" at bounding box center [263, 262] width 118 height 12
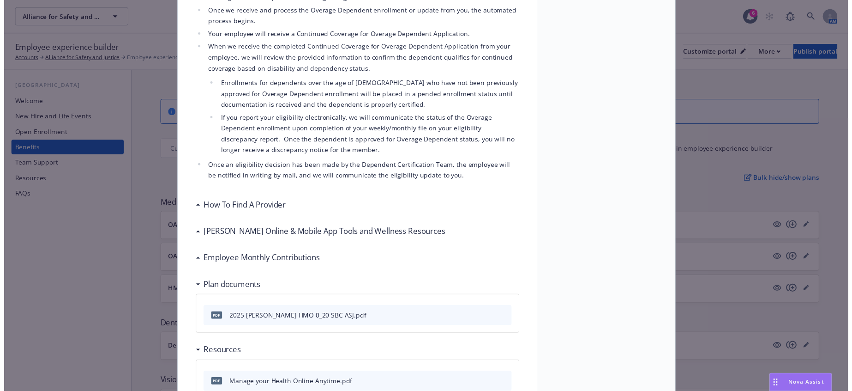
scroll to position [0, 0]
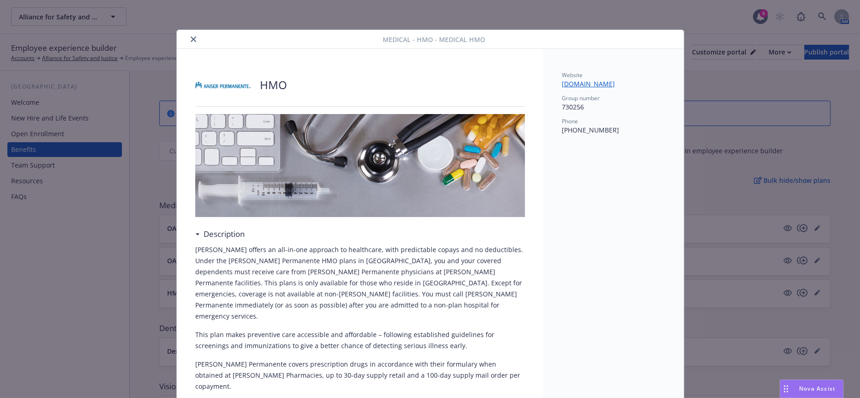
click at [189, 30] on div "Medical - HMO - Medical HMO" at bounding box center [430, 39] width 507 height 19
click at [191, 36] on icon "close" at bounding box center [194, 39] width 6 height 6
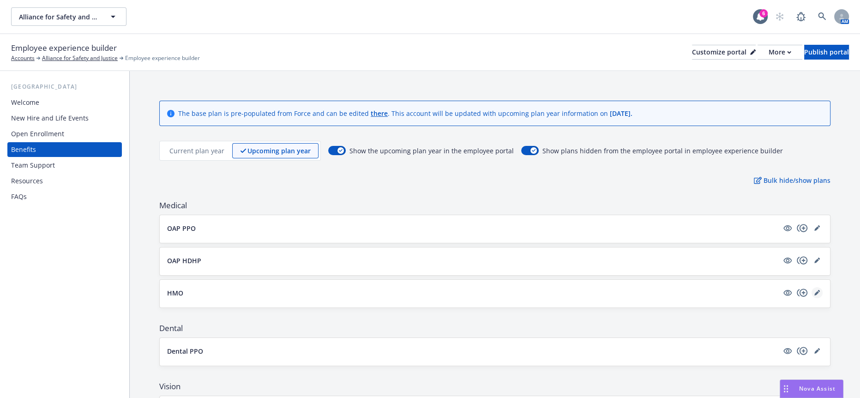
click at [814, 290] on icon "editPencil" at bounding box center [817, 293] width 6 height 6
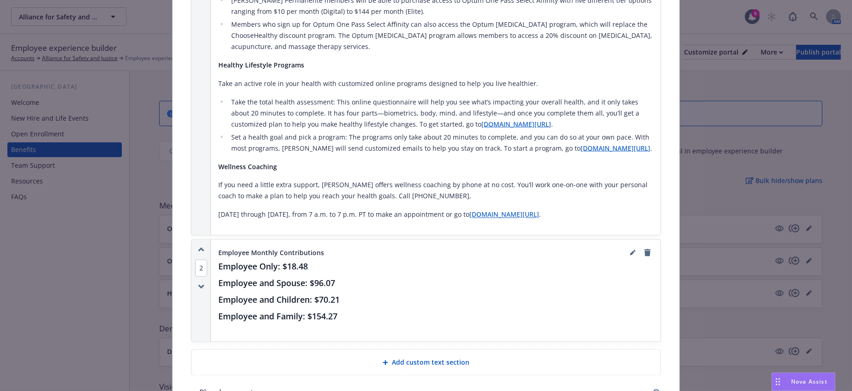
scroll to position [1033, 0]
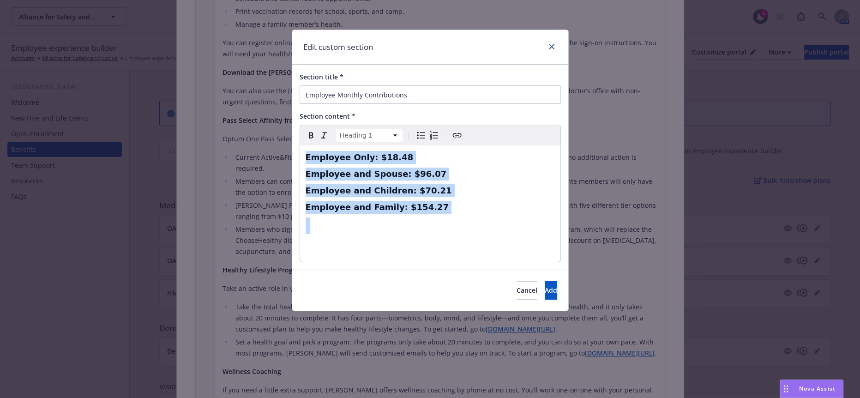
drag, startPoint x: 408, startPoint y: 209, endPoint x: 256, endPoint y: 123, distance: 174.9
click at [256, 123] on div "Edit custom section Section title * Employee Monthly Contributions Section cont…" at bounding box center [430, 199] width 860 height 398
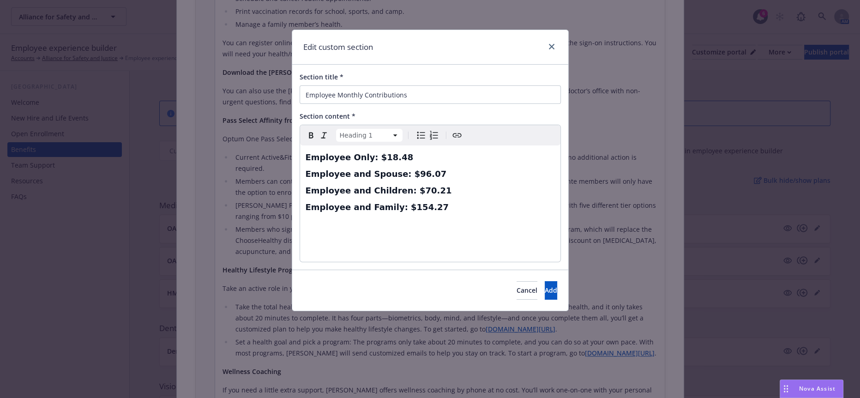
click at [350, 135] on span "Heading 1" at bounding box center [369, 135] width 70 height 13
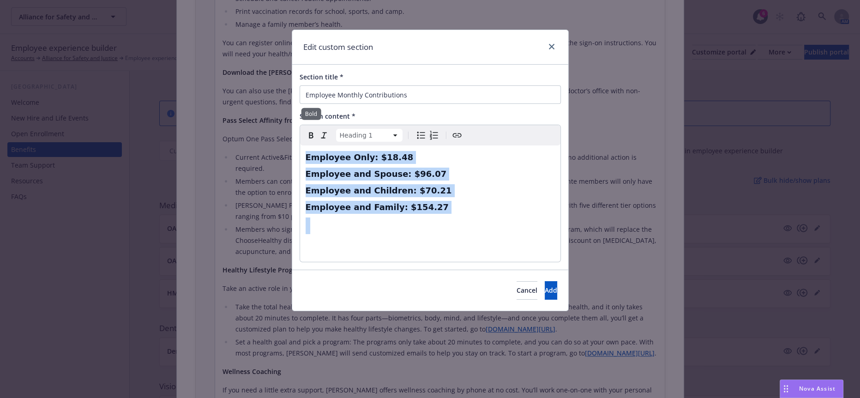
drag, startPoint x: 418, startPoint y: 198, endPoint x: 305, endPoint y: 133, distance: 130.3
click at [305, 133] on div "Heading 1 Paragraph Heading 1 Heading 2 Heading 3 Heading 4 Heading 5 Heading 6…" at bounding box center [430, 193] width 260 height 137
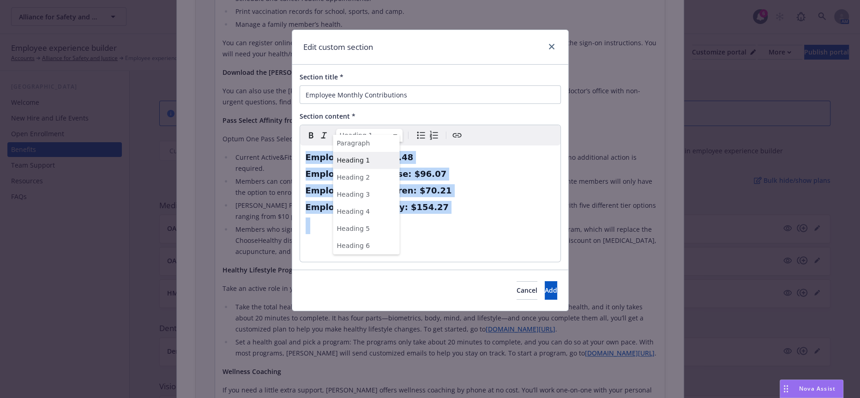
click at [359, 127] on html "Alliance for Safety and Justice Alliance for Safety and Justice 6 AM Employee e…" at bounding box center [430, 287] width 860 height 575
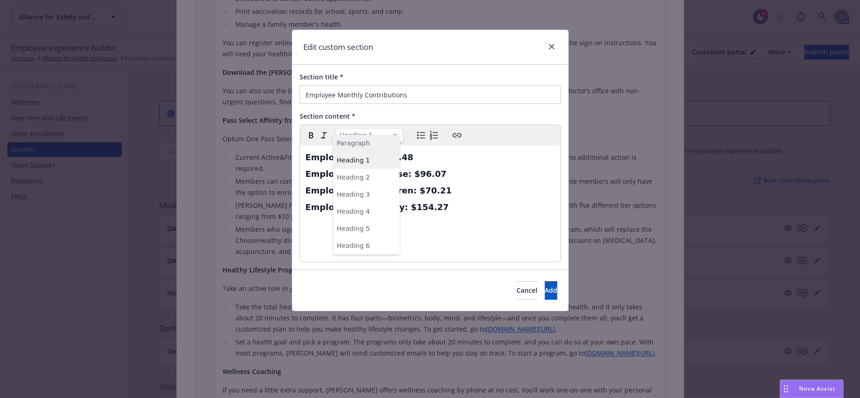
select select "paragraph"
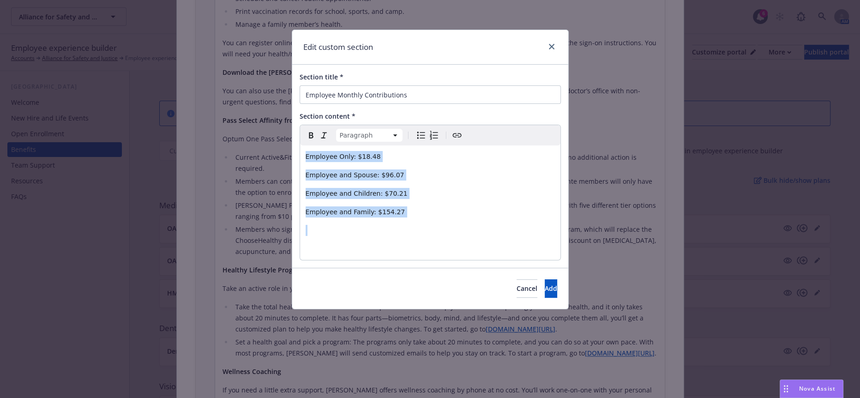
click at [415, 134] on button "Bulleted list" at bounding box center [421, 135] width 13 height 13
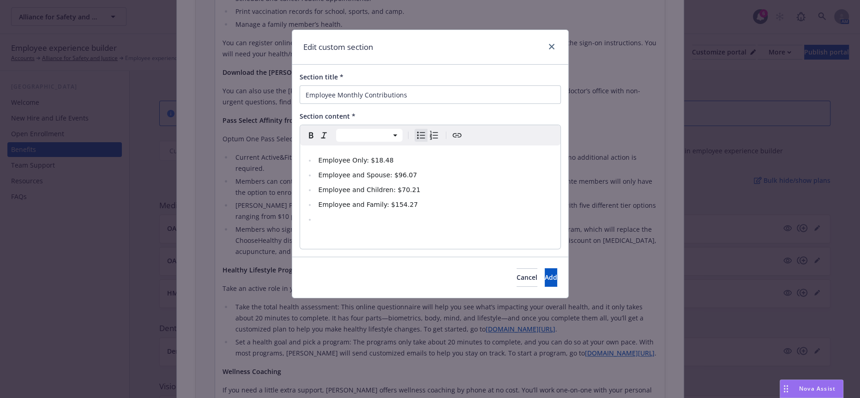
click at [422, 184] on li "Employee and Children: $70.21" at bounding box center [435, 189] width 239 height 11
select select "paragraph"
click at [362, 212] on div "Employee Only: $18.48 Employee and Spouse: $96.07 Employee and Children: $70.21…" at bounding box center [430, 196] width 260 height 103
select select
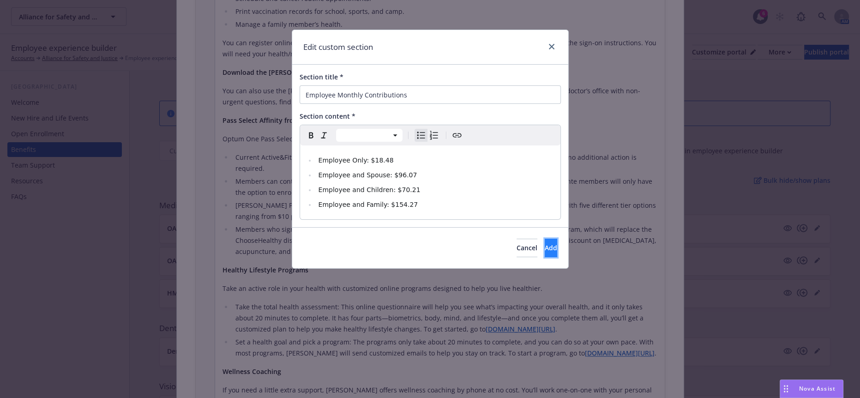
click at [545, 243] on span "Add" at bounding box center [551, 247] width 12 height 9
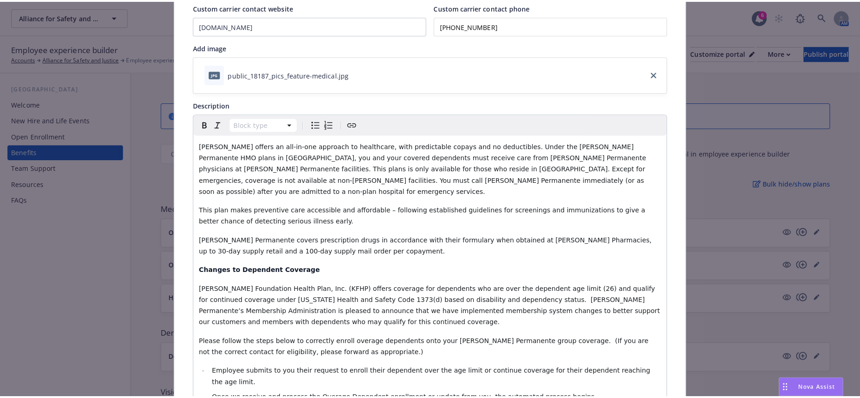
scroll to position [0, 0]
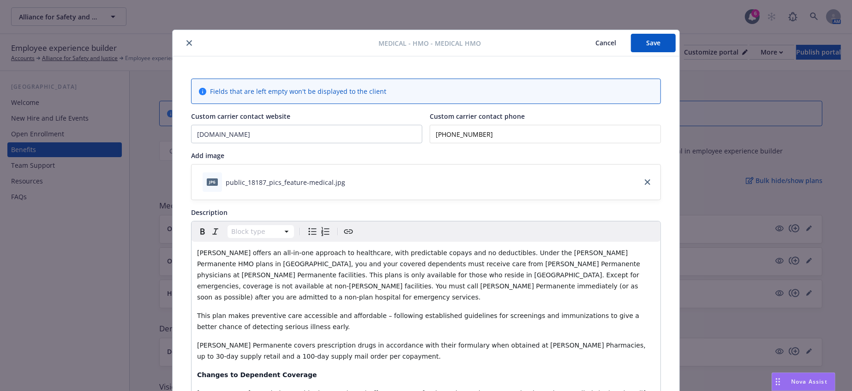
click at [645, 36] on button "Save" at bounding box center [653, 43] width 45 height 18
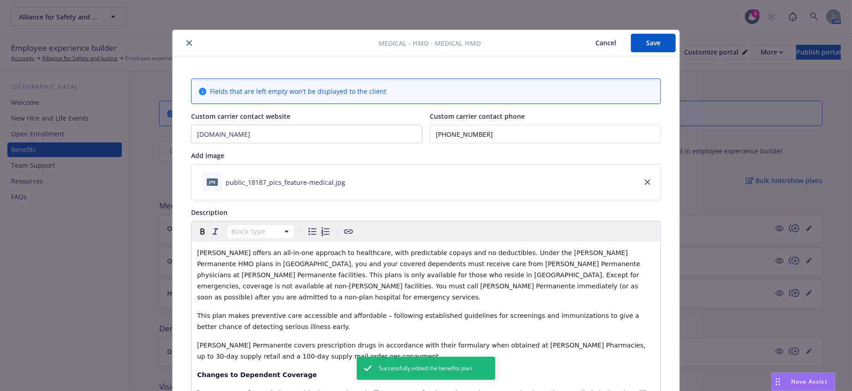
click at [184, 39] on button "close" at bounding box center [189, 42] width 11 height 11
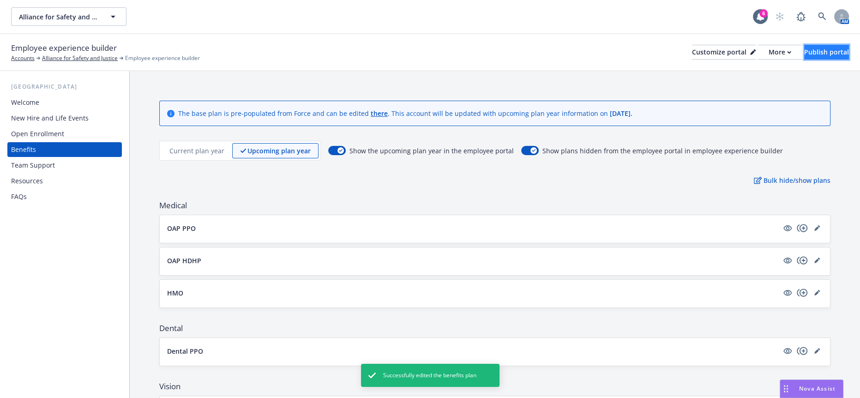
click at [816, 45] on div "Publish portal" at bounding box center [826, 52] width 45 height 14
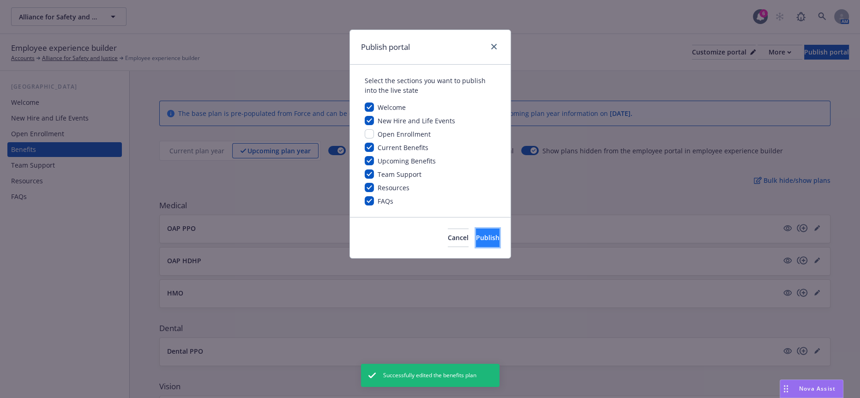
click at [477, 231] on button "Publish" at bounding box center [488, 238] width 24 height 18
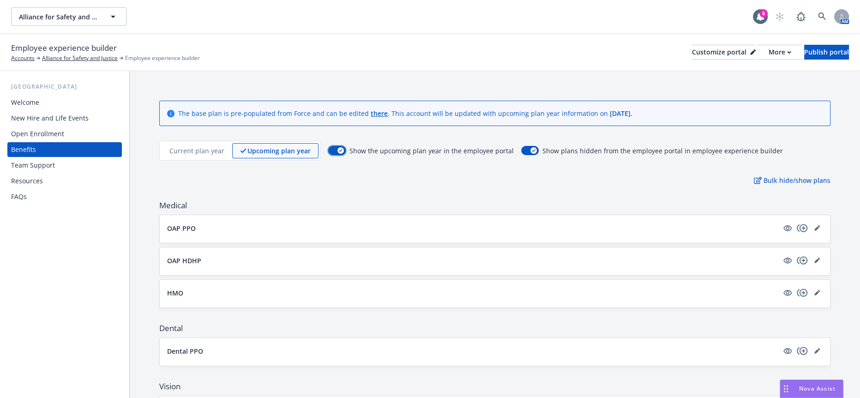
click at [328, 146] on button "button" at bounding box center [337, 150] width 18 height 9
click at [804, 45] on button "Publish portal" at bounding box center [826, 52] width 45 height 15
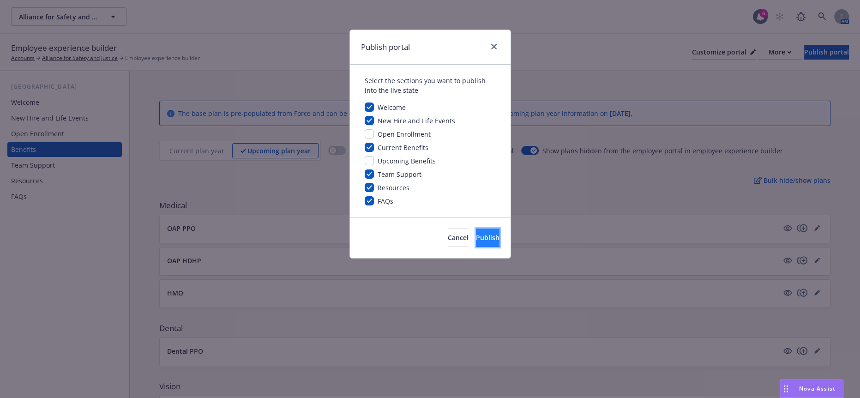
click at [476, 233] on span "Publish" at bounding box center [488, 237] width 24 height 9
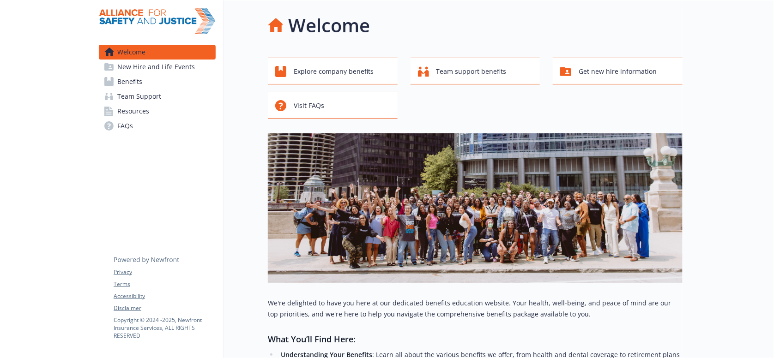
click at [117, 74] on span "Benefits" at bounding box center [129, 81] width 25 height 15
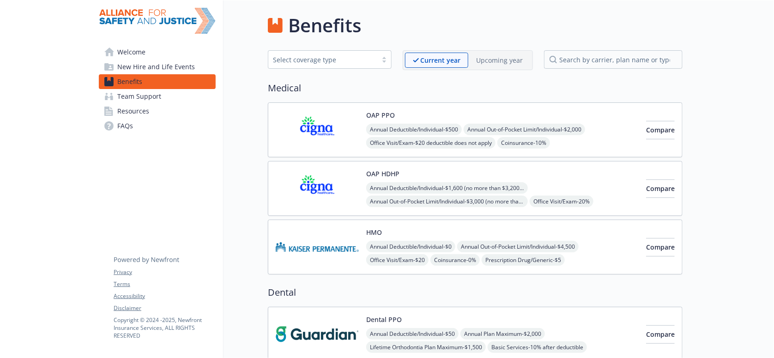
click at [326, 183] on img at bounding box center [317, 188] width 83 height 39
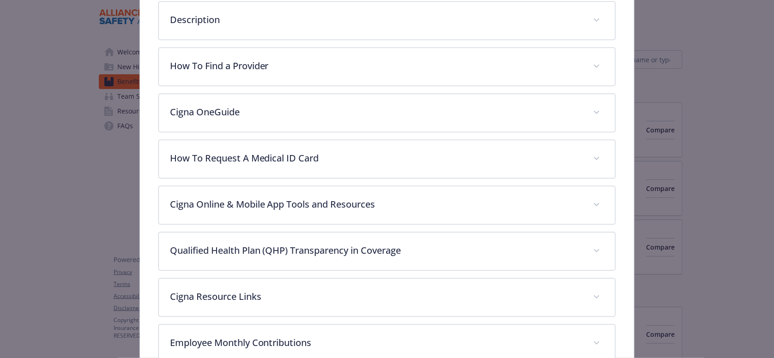
scroll to position [323, 0]
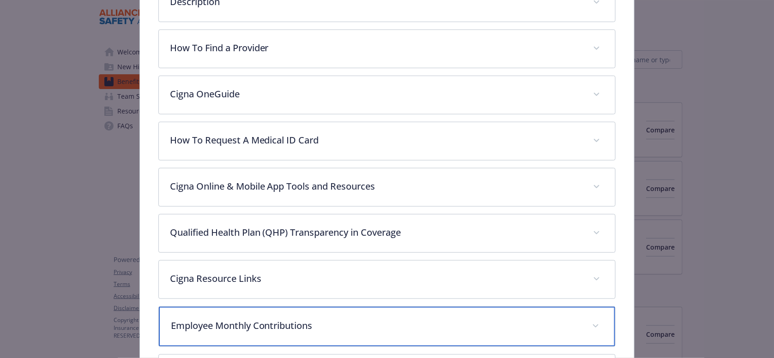
click at [269, 319] on p "Employee Monthly Contributions" at bounding box center [376, 326] width 410 height 14
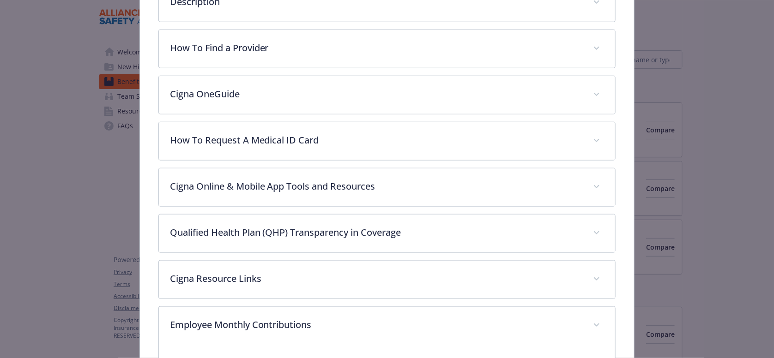
drag, startPoint x: 467, startPoint y: 328, endPoint x: 163, endPoint y: 310, distance: 305.2
copy div "Employee Only $1 Employee and Spouse $1 Employee and Children $1 Employee and F…"
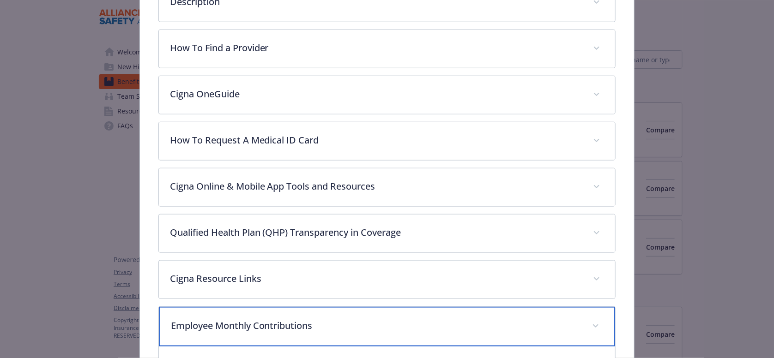
click at [241, 307] on div "Employee Monthly Contributions" at bounding box center [387, 327] width 457 height 40
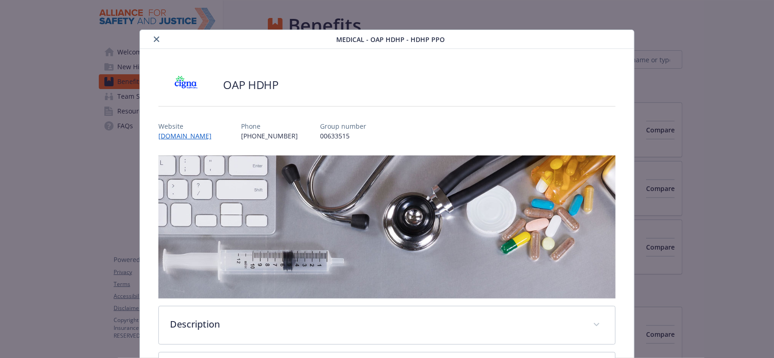
scroll to position [28, 0]
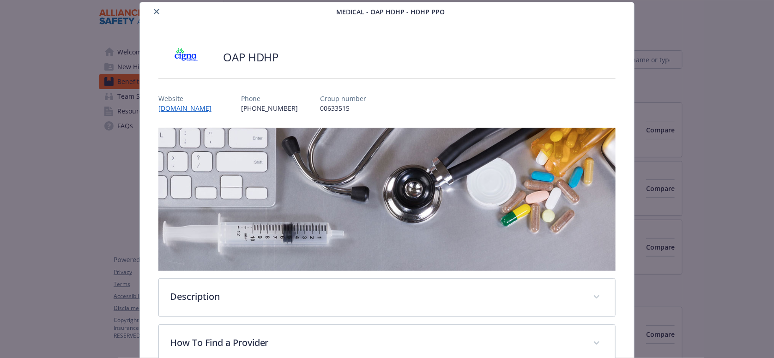
click at [154, 10] on icon "close" at bounding box center [157, 12] width 6 height 6
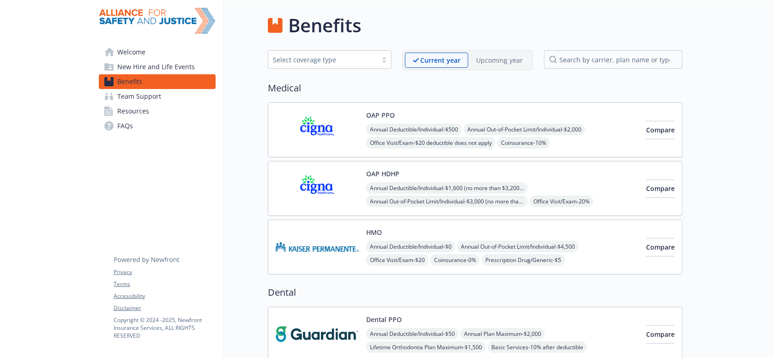
click at [328, 228] on img at bounding box center [317, 247] width 83 height 39
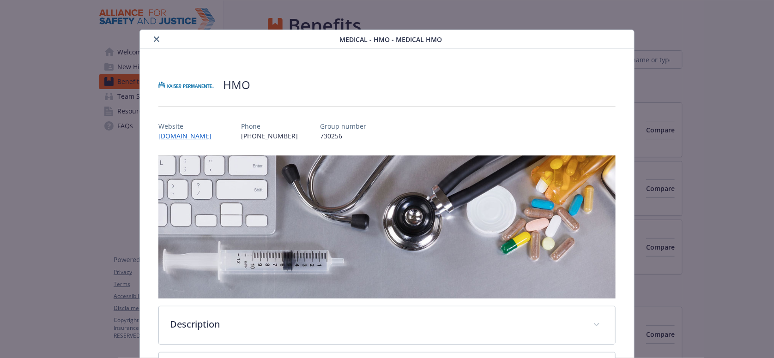
drag, startPoint x: 154, startPoint y: 34, endPoint x: 168, endPoint y: 34, distance: 13.9
click at [153, 34] on button "close" at bounding box center [156, 39] width 11 height 11
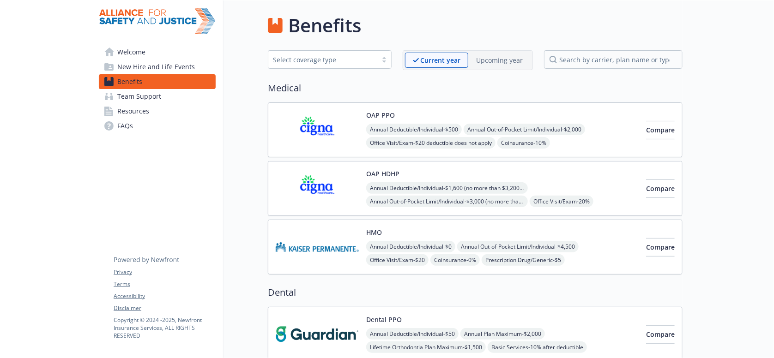
click at [483, 55] on p "Upcoming year" at bounding box center [499, 60] width 47 height 10
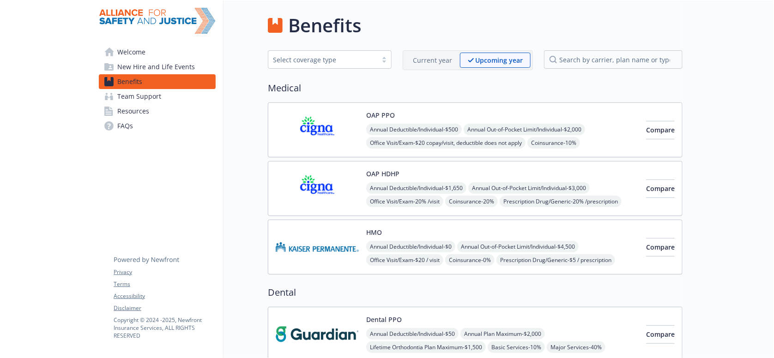
click at [311, 234] on img at bounding box center [317, 247] width 83 height 39
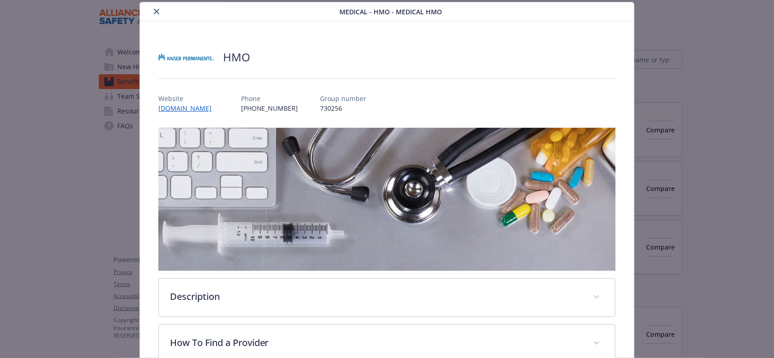
scroll to position [267, 0]
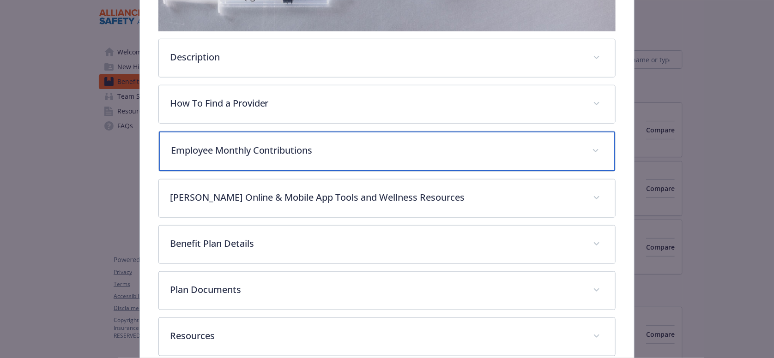
click at [205, 144] on p "Employee Monthly Contributions" at bounding box center [376, 151] width 410 height 14
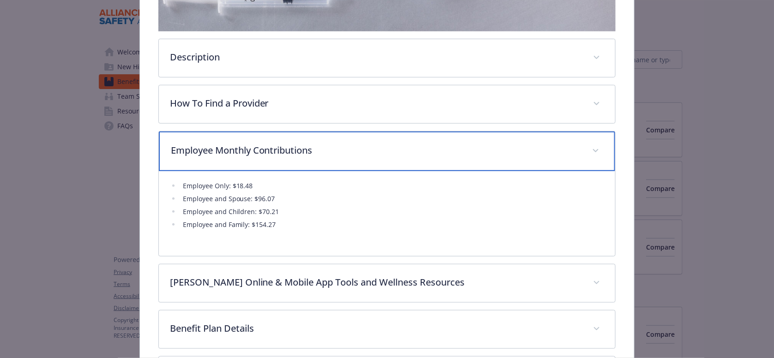
click at [168, 136] on div "Employee Monthly Contributions" at bounding box center [387, 152] width 457 height 40
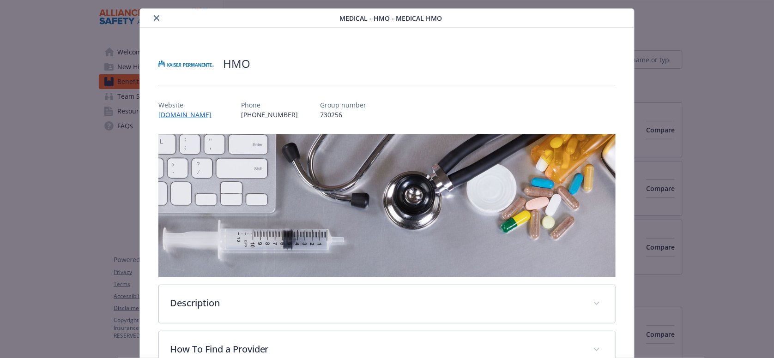
scroll to position [0, 0]
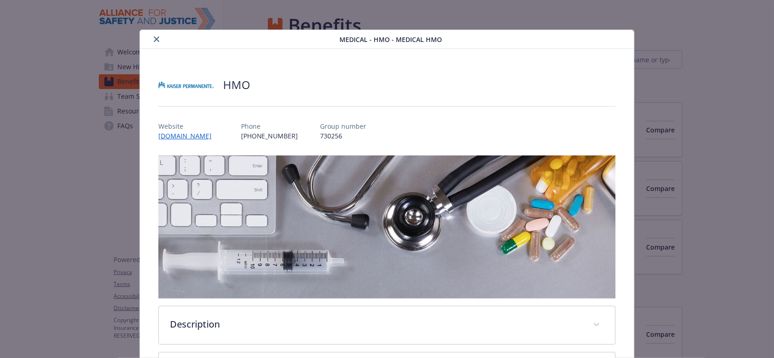
click at [154, 39] on icon "close" at bounding box center [157, 39] width 6 height 6
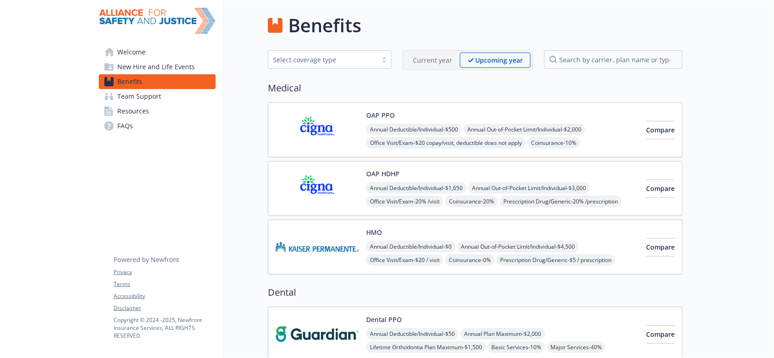
click at [291, 172] on img at bounding box center [317, 188] width 83 height 39
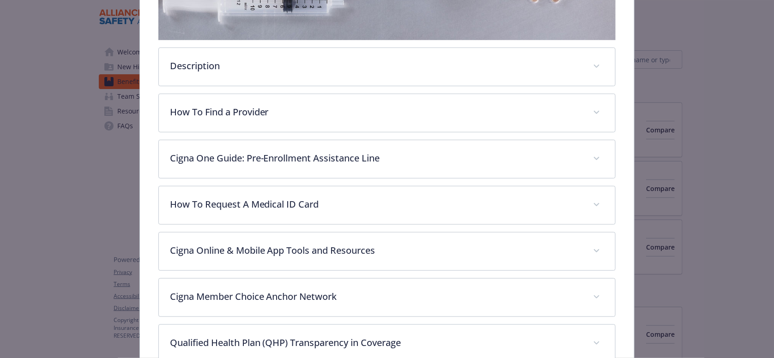
scroll to position [397, 0]
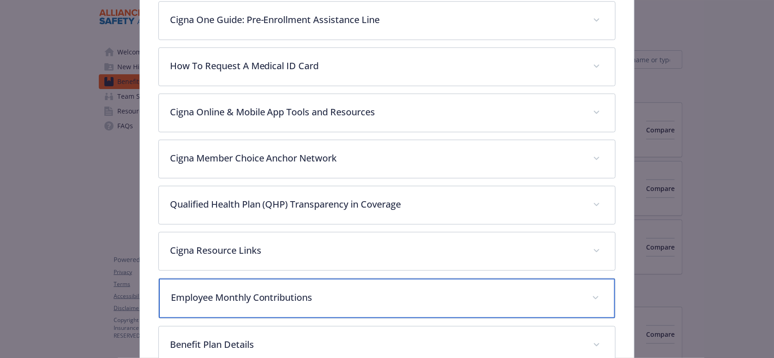
click at [238, 291] on p "Employee Monthly Contributions" at bounding box center [376, 298] width 410 height 14
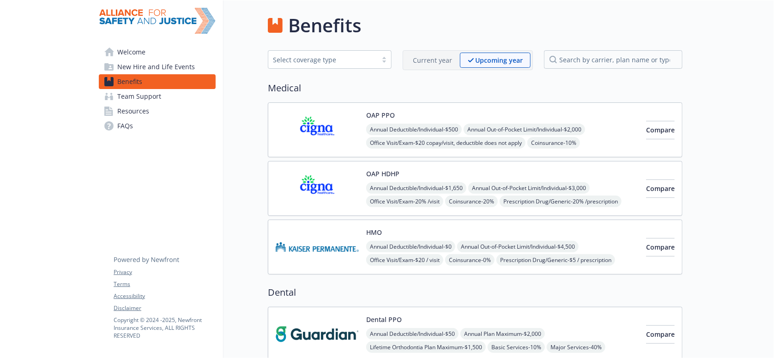
drag, startPoint x: 22, startPoint y: 225, endPoint x: 22, endPoint y: 178, distance: 47.6
click at [303, 235] on img at bounding box center [317, 247] width 83 height 39
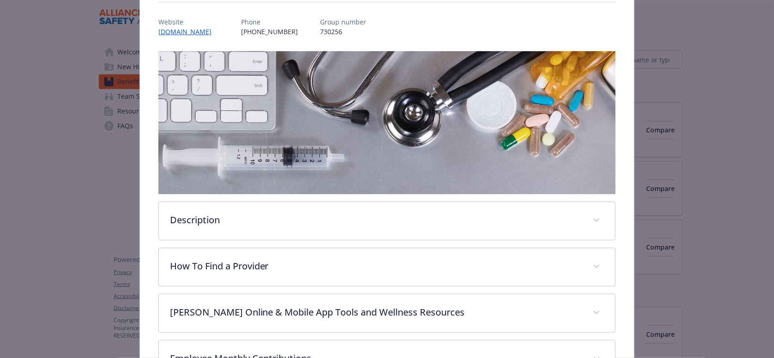
scroll to position [259, 0]
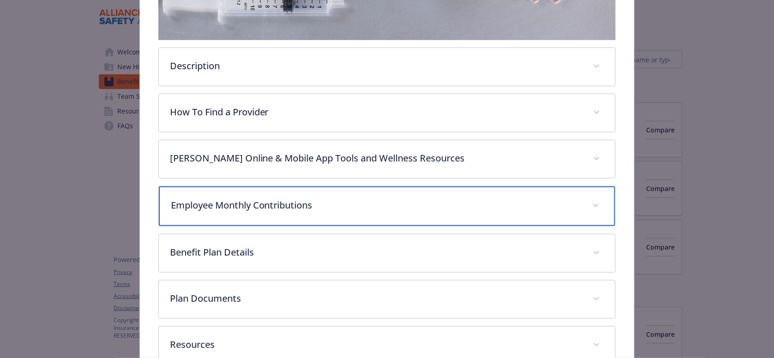
click at [269, 187] on div "Employee Monthly Contributions" at bounding box center [387, 207] width 457 height 40
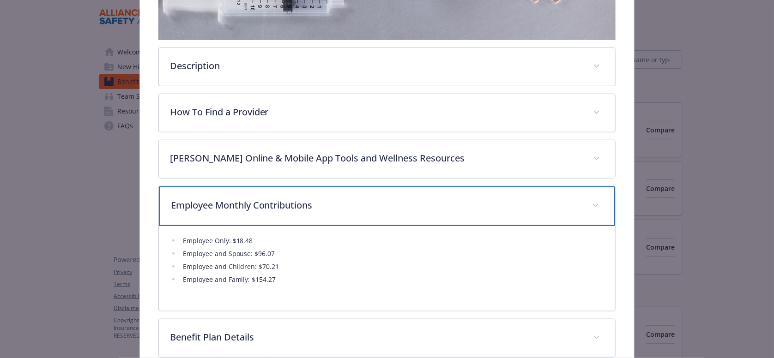
click at [247, 187] on div "Employee Monthly Contributions" at bounding box center [387, 207] width 457 height 40
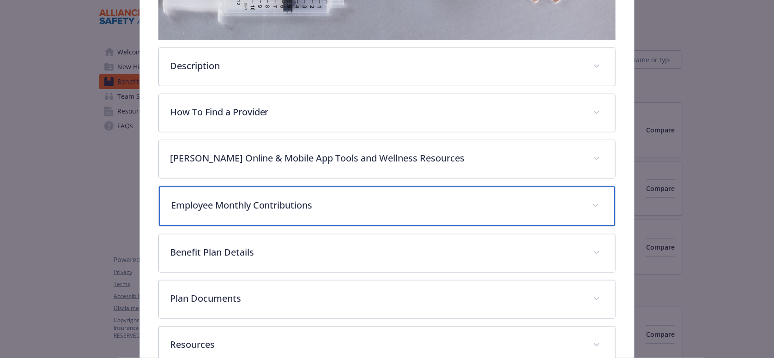
scroll to position [0, 0]
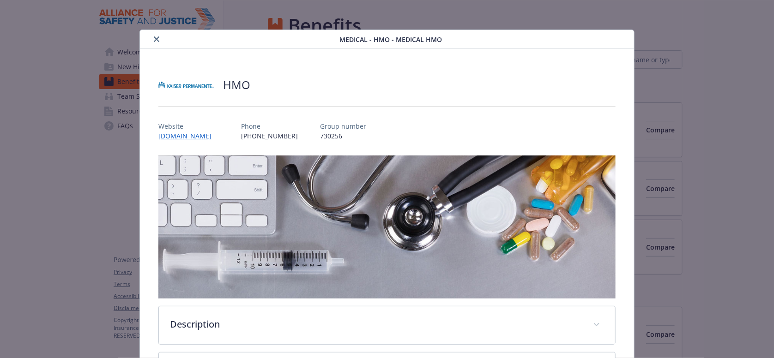
click at [154, 40] on icon "close" at bounding box center [157, 39] width 6 height 6
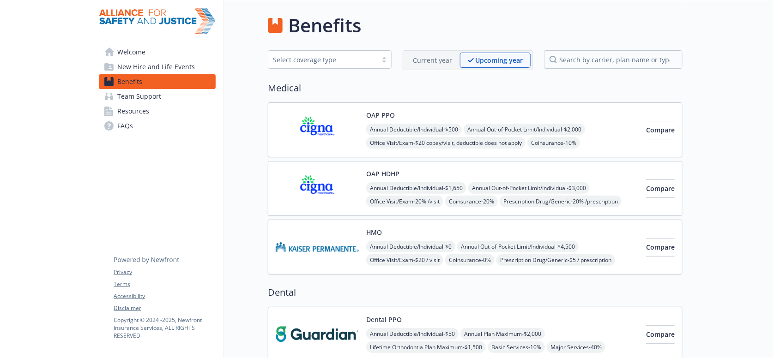
click at [423, 57] on p "Current year" at bounding box center [432, 60] width 39 height 10
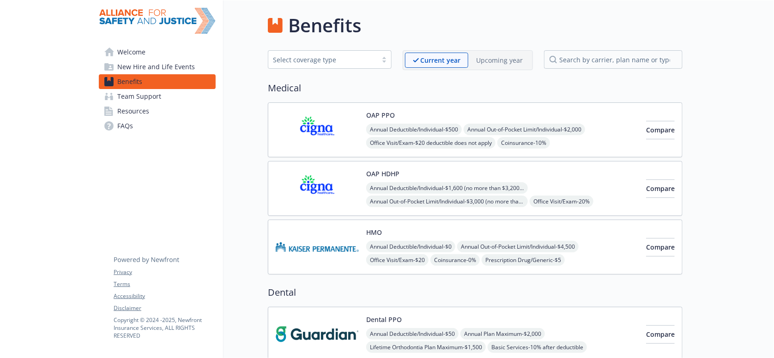
click at [492, 56] on p "Upcoming year" at bounding box center [499, 60] width 47 height 10
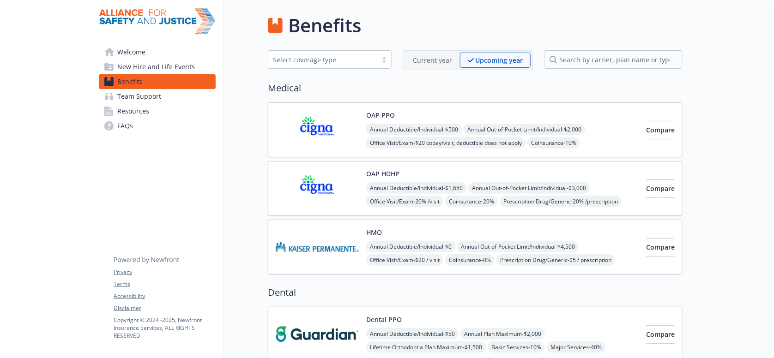
click at [294, 229] on img at bounding box center [317, 247] width 83 height 39
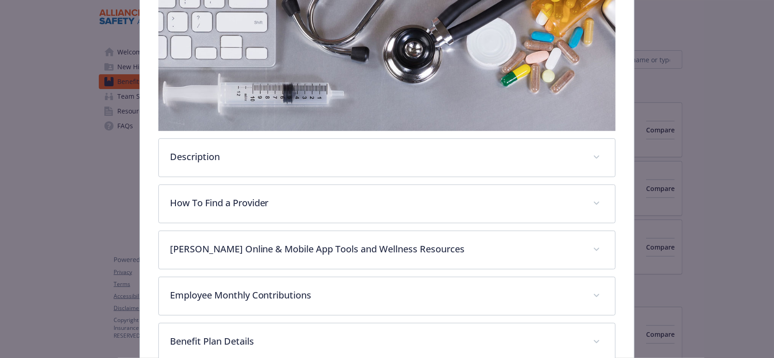
scroll to position [267, 0]
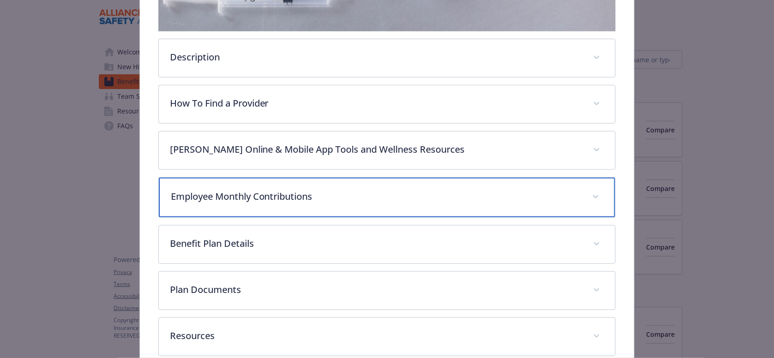
click at [250, 178] on div "Employee Monthly Contributions" at bounding box center [387, 198] width 457 height 40
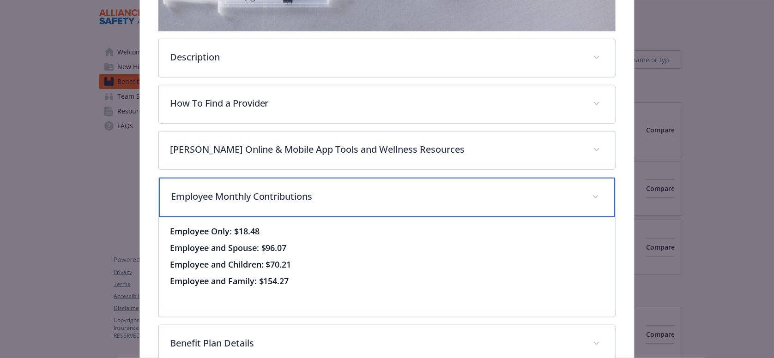
click at [251, 190] on p "Employee Monthly Contributions" at bounding box center [376, 197] width 410 height 14
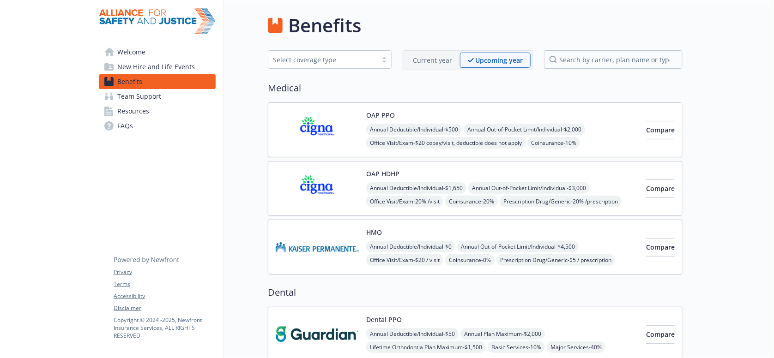
click at [418, 57] on p "Current year" at bounding box center [432, 60] width 39 height 10
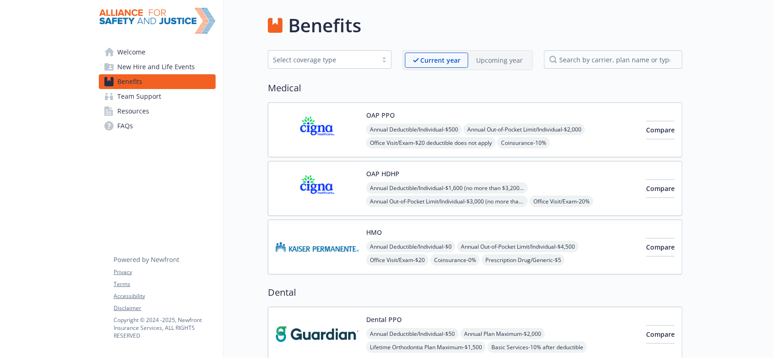
click at [494, 57] on p "Upcoming year" at bounding box center [499, 60] width 47 height 10
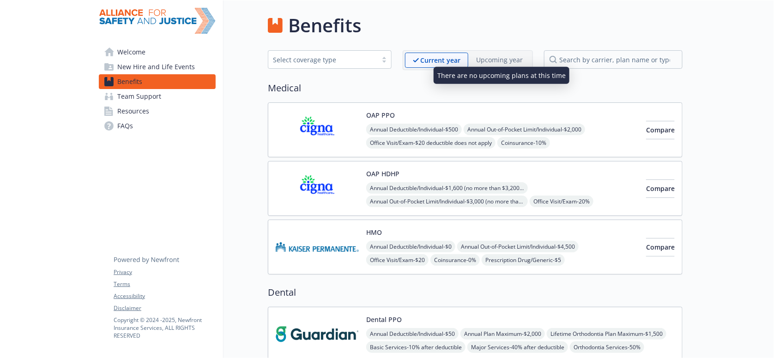
click at [498, 55] on p "Upcoming year" at bounding box center [499, 60] width 47 height 10
